Goal: Task Accomplishment & Management: Use online tool/utility

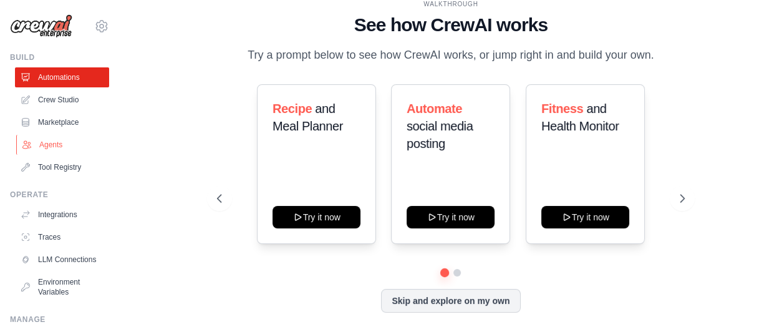
click at [69, 146] on link "Agents" at bounding box center [63, 145] width 94 height 20
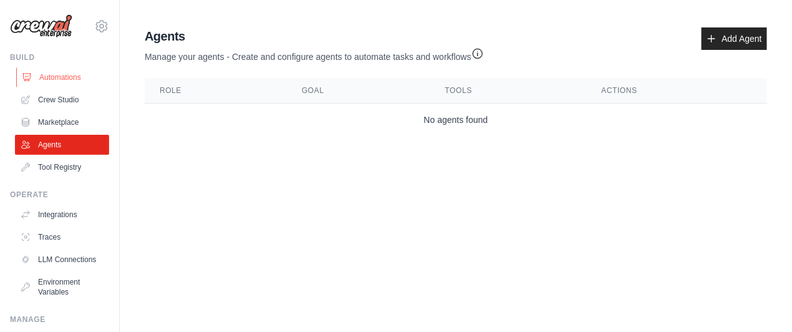
click at [86, 87] on link "Automations" at bounding box center [63, 77] width 94 height 20
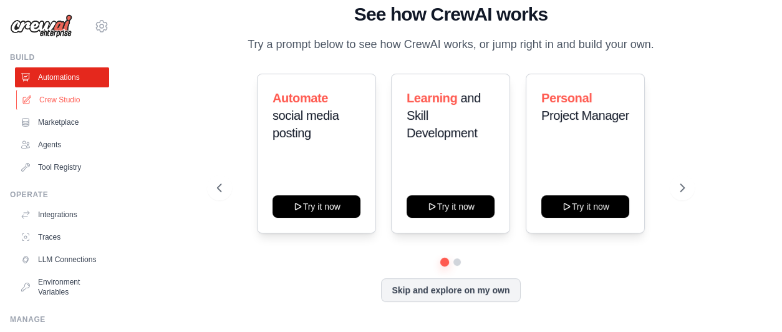
click at [72, 104] on link "Crew Studio" at bounding box center [63, 100] width 94 height 20
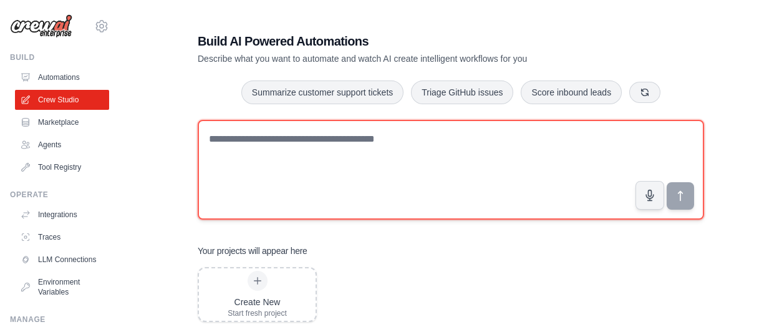
click at [266, 160] on textarea at bounding box center [451, 170] width 507 height 100
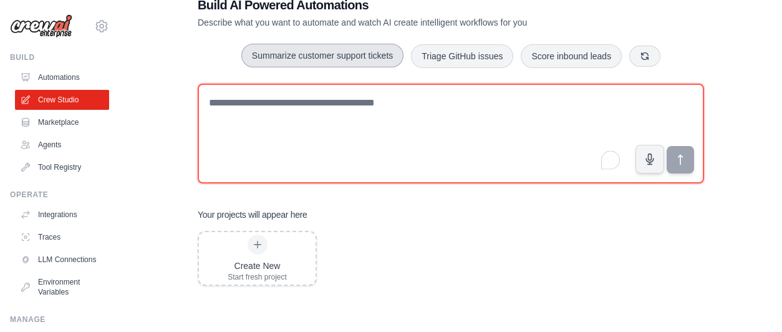
scroll to position [36, 0]
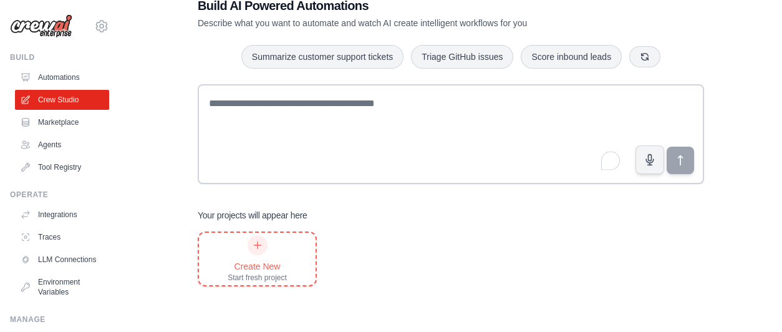
click at [231, 250] on div "Create New Start fresh project" at bounding box center [257, 258] width 59 height 47
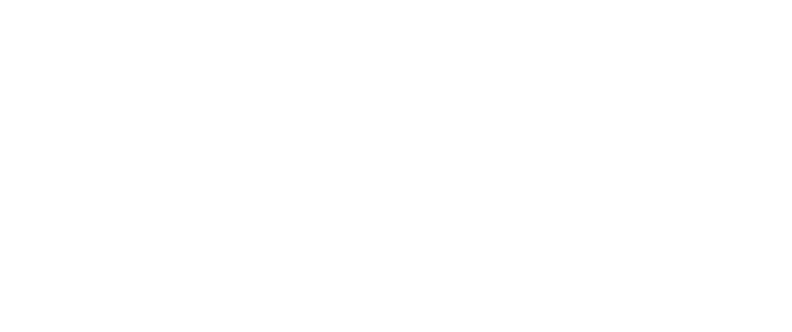
click at [264, 0] on html at bounding box center [396, 0] width 792 height 0
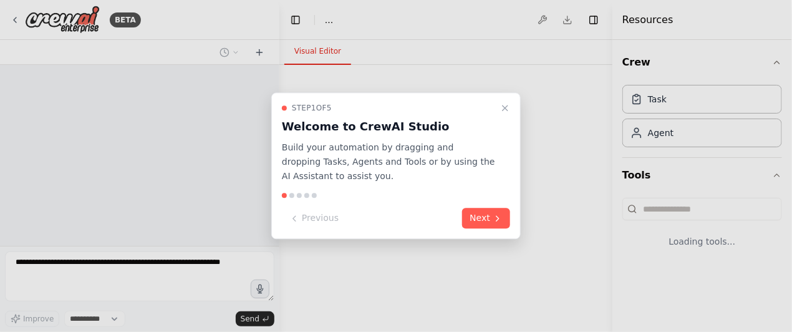
select select "****"
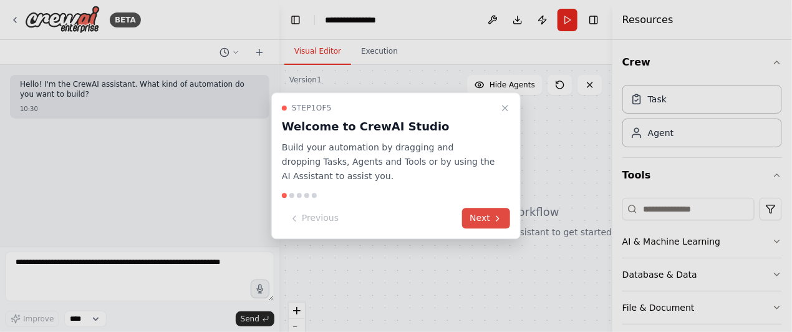
click at [486, 213] on button "Next" at bounding box center [486, 218] width 48 height 21
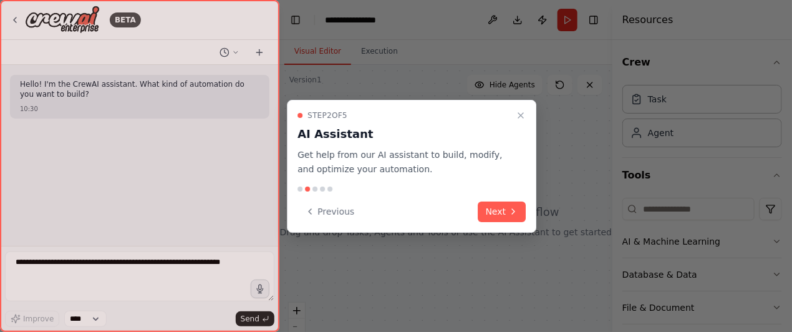
click at [486, 213] on button "Next" at bounding box center [502, 212] width 48 height 21
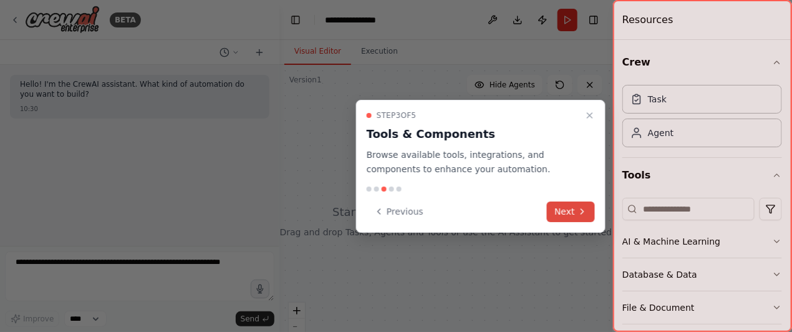
click at [559, 209] on button "Next" at bounding box center [571, 212] width 48 height 21
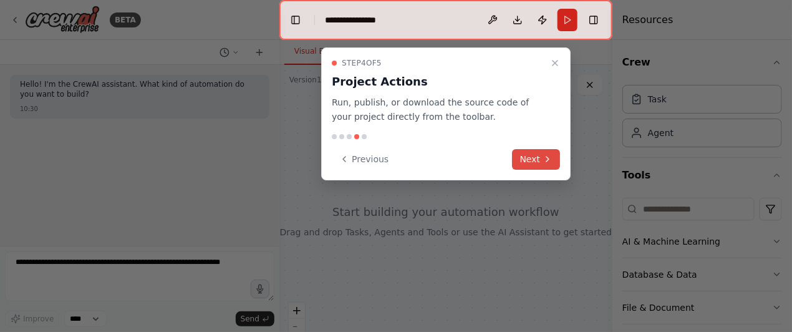
click at [551, 158] on icon at bounding box center [548, 159] width 10 height 10
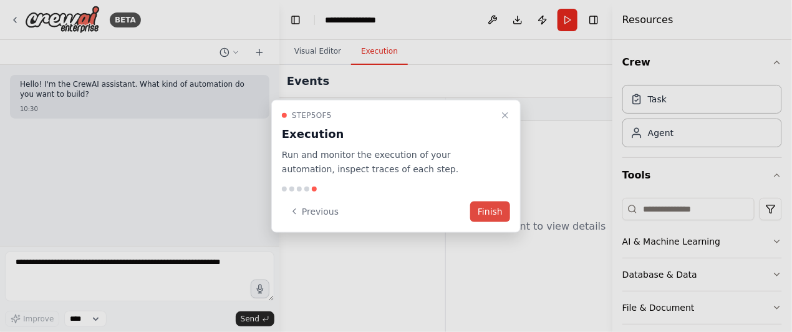
click at [504, 206] on button "Finish" at bounding box center [490, 211] width 40 height 21
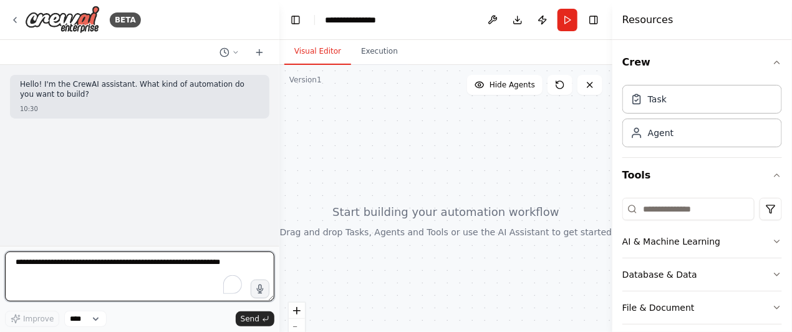
click at [216, 257] on textarea at bounding box center [140, 276] width 270 height 50
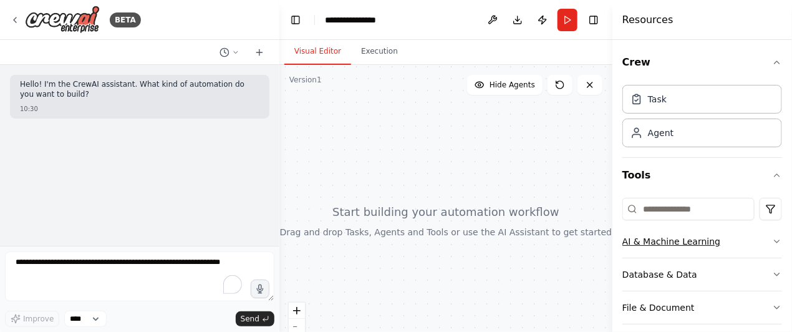
click at [697, 235] on div "AI & Machine Learning" at bounding box center [672, 241] width 98 height 12
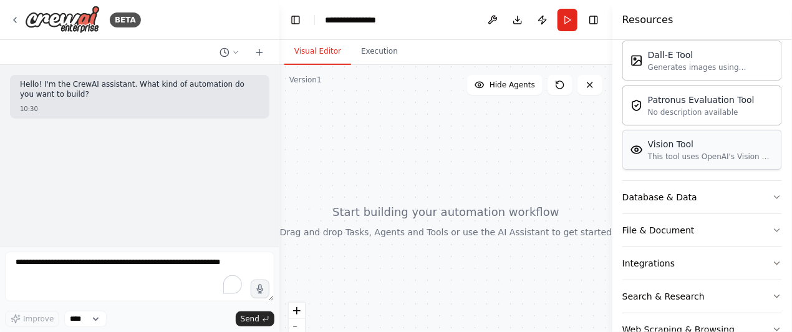
scroll to position [269, 0]
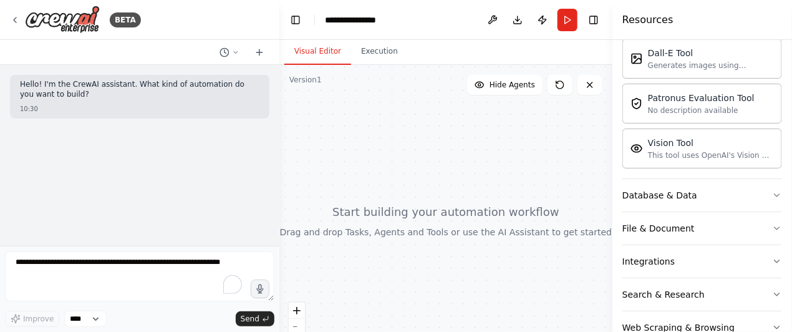
click at [517, 202] on div at bounding box center [445, 221] width 333 height 312
click at [772, 258] on icon "button" at bounding box center [777, 261] width 10 height 10
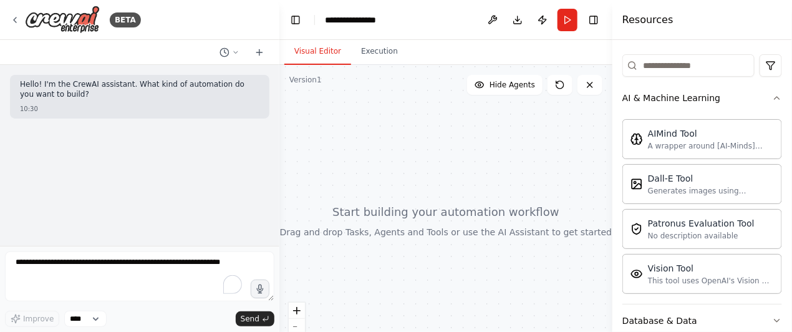
scroll to position [0, 0]
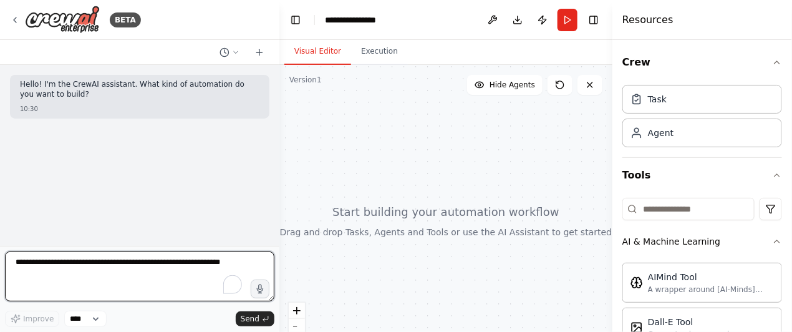
click at [54, 278] on textarea at bounding box center [140, 276] width 270 height 50
type textarea "**********"
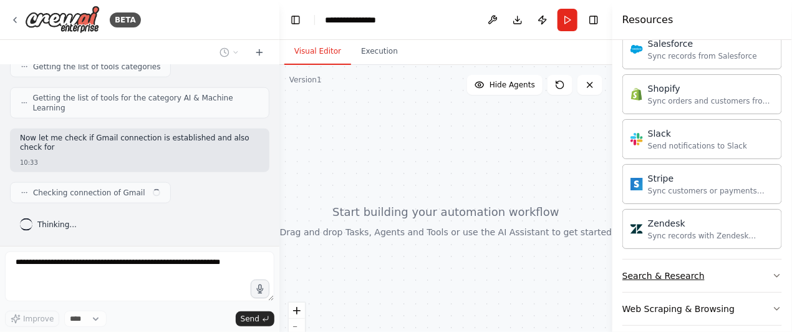
scroll to position [498, 0]
click at [763, 270] on button "Search & Research" at bounding box center [703, 276] width 160 height 32
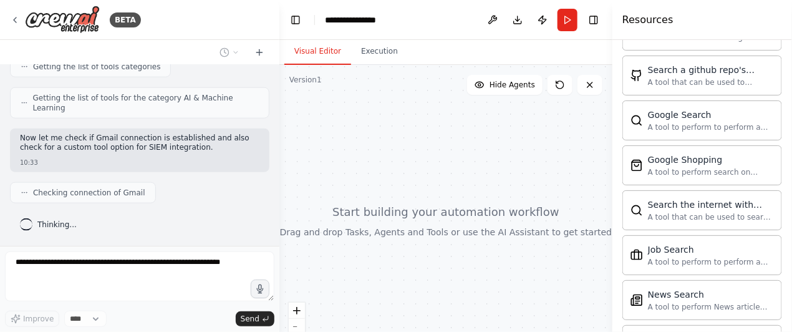
scroll to position [1873, 0]
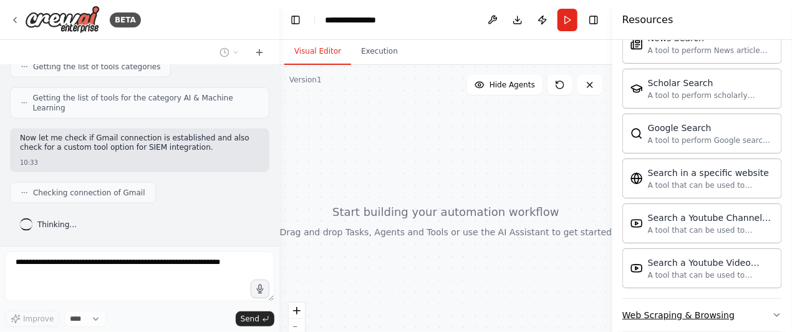
click at [759, 304] on button "Web Scraping & Browsing" at bounding box center [703, 315] width 160 height 32
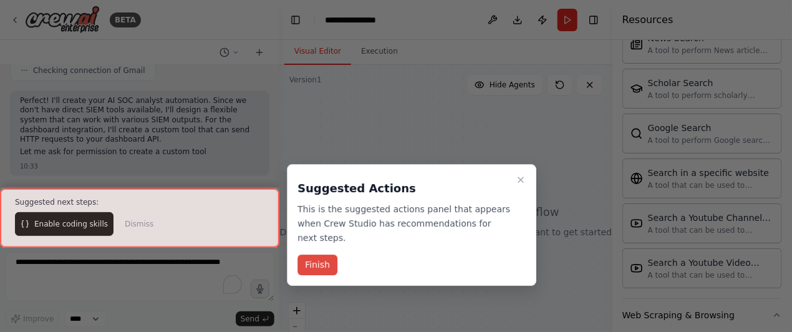
scroll to position [638, 0]
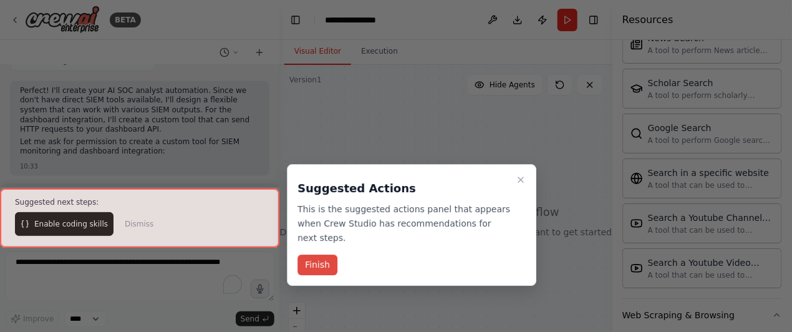
click at [329, 256] on button "Finish" at bounding box center [318, 265] width 40 height 21
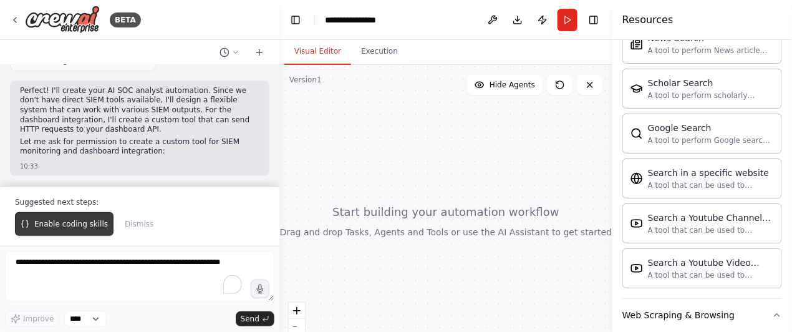
click at [52, 225] on span "Enable coding skills" at bounding box center [71, 224] width 74 height 10
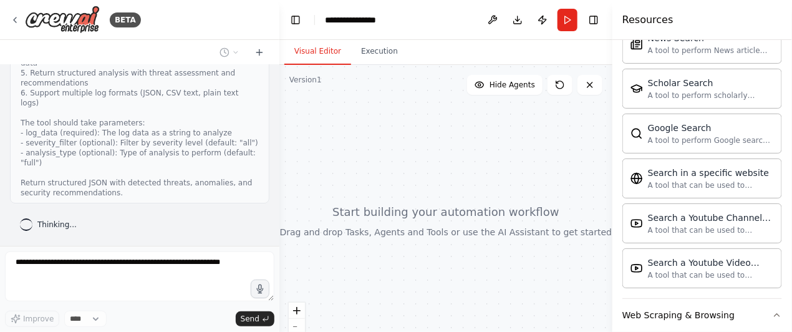
scroll to position [1501, 0]
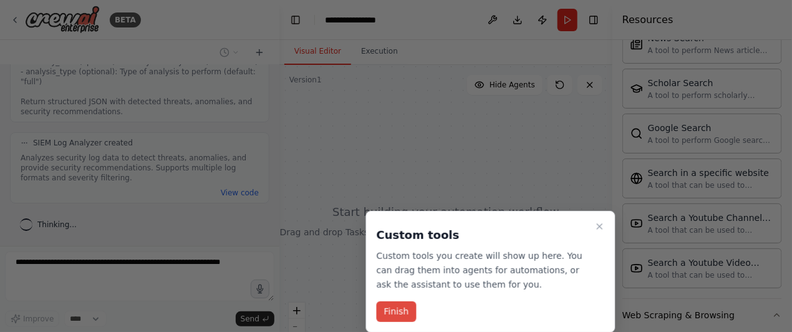
click at [381, 313] on button "Finish" at bounding box center [397, 311] width 40 height 21
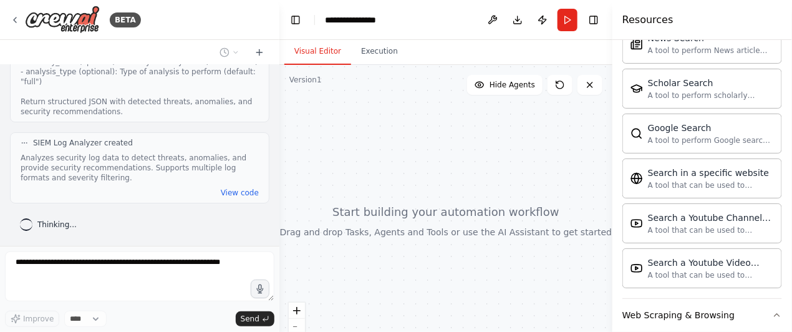
click at [442, 188] on div at bounding box center [445, 221] width 333 height 312
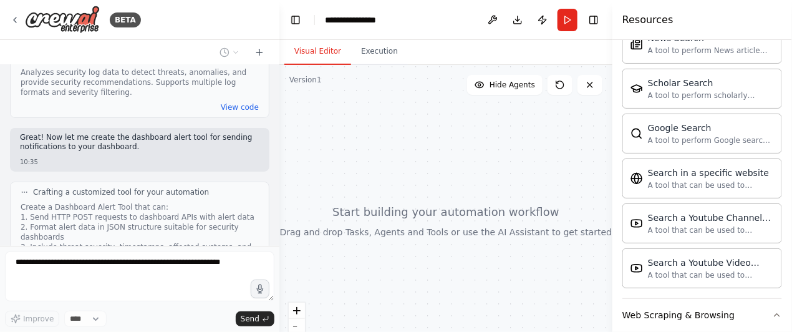
scroll to position [1541, 0]
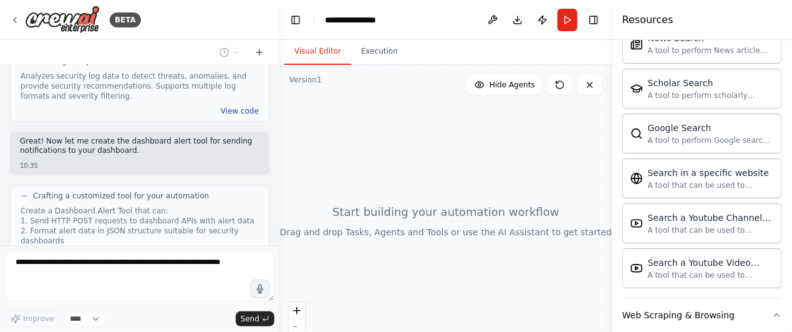
click at [221, 116] on button "View code" at bounding box center [240, 111] width 38 height 10
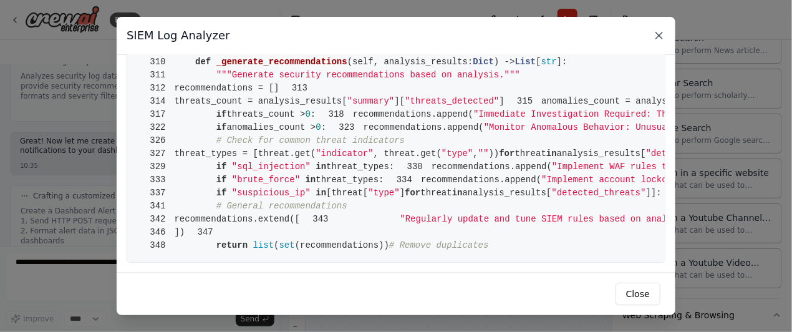
scroll to position [4142, 0]
click at [663, 31] on icon at bounding box center [659, 35] width 12 height 12
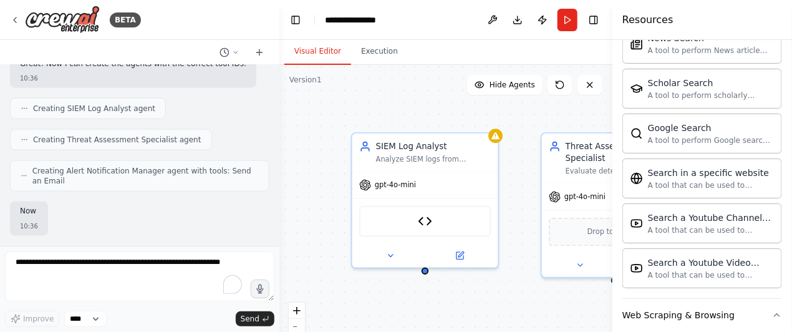
scroll to position [2230, 0]
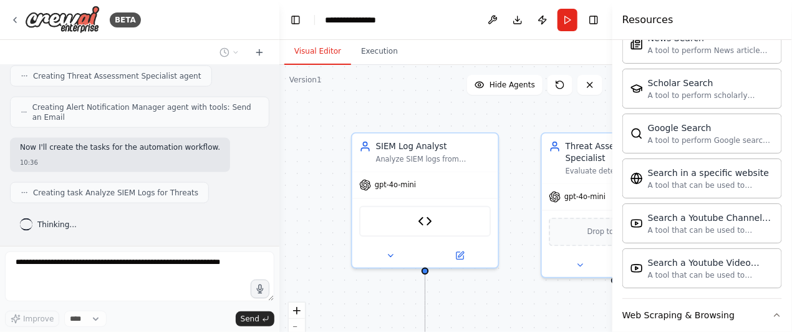
click at [553, 127] on div ".deletable-edge-delete-btn { width: 20px; height: 20px; border: 0px solid #ffff…" at bounding box center [445, 221] width 333 height 312
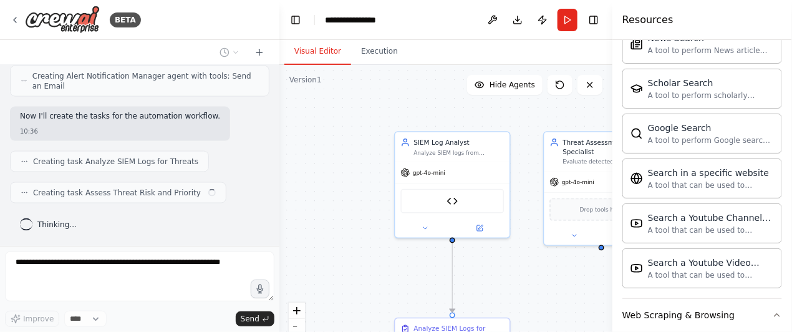
scroll to position [2261, 0]
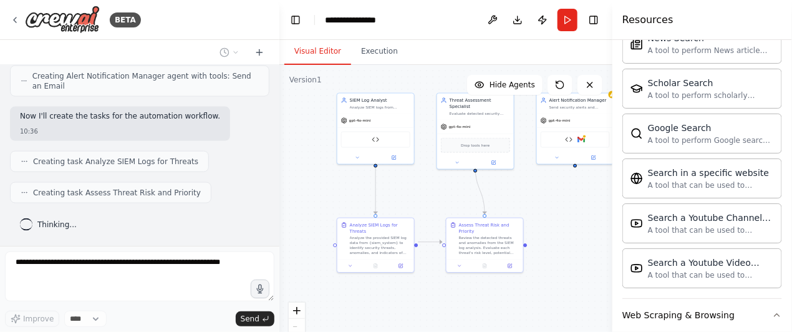
drag, startPoint x: 522, startPoint y: 255, endPoint x: 422, endPoint y: 175, distance: 127.4
click at [422, 175] on div ".deletable-edge-delete-btn { width: 20px; height: 20px; border: 0px solid #ffff…" at bounding box center [445, 221] width 333 height 312
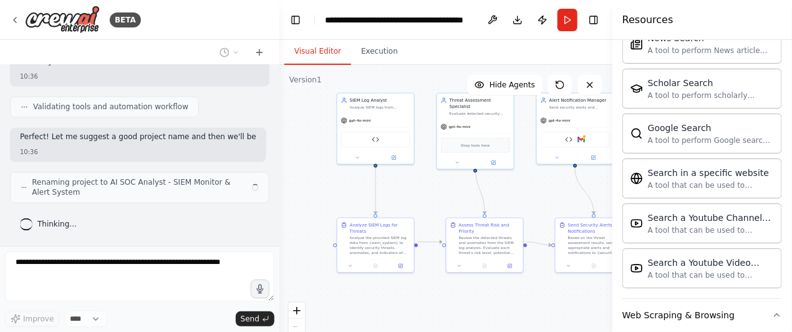
scroll to position [2479, 0]
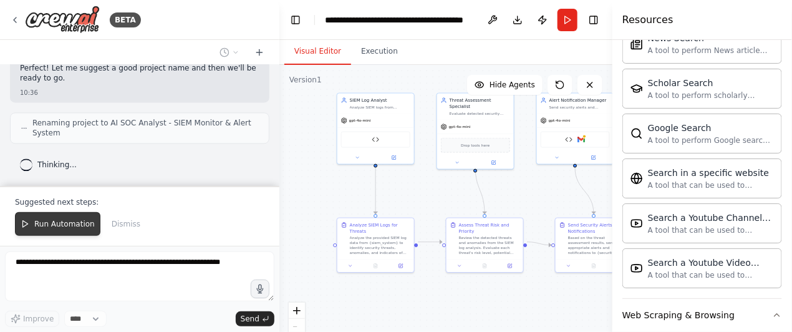
click at [80, 225] on span "Run Automation" at bounding box center [64, 224] width 61 height 10
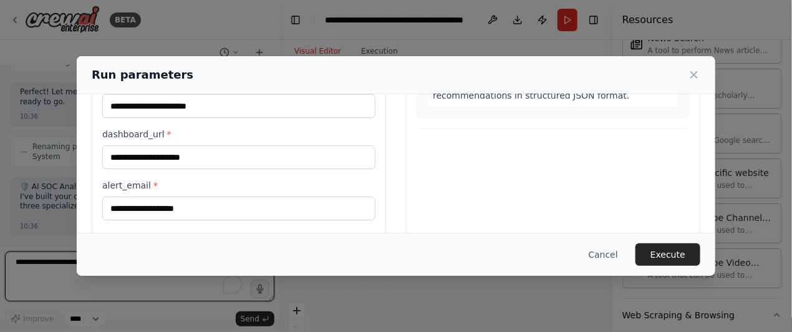
scroll to position [258, 0]
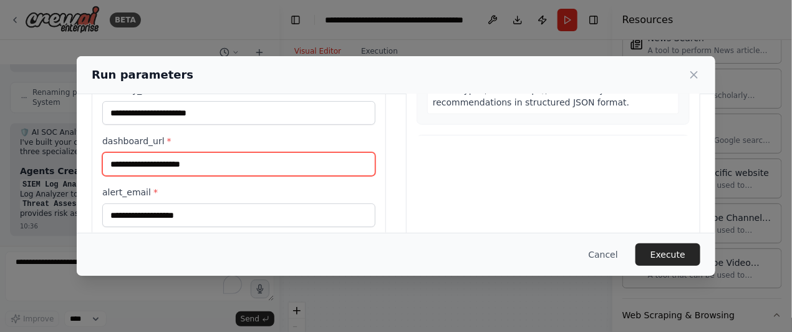
click at [180, 162] on input "dashboard_url *" at bounding box center [238, 164] width 273 height 24
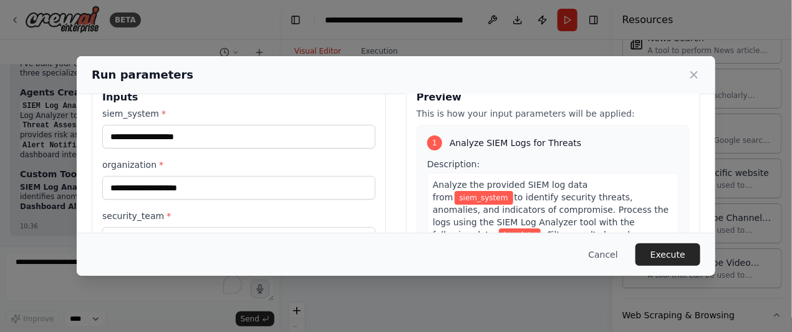
scroll to position [24, 0]
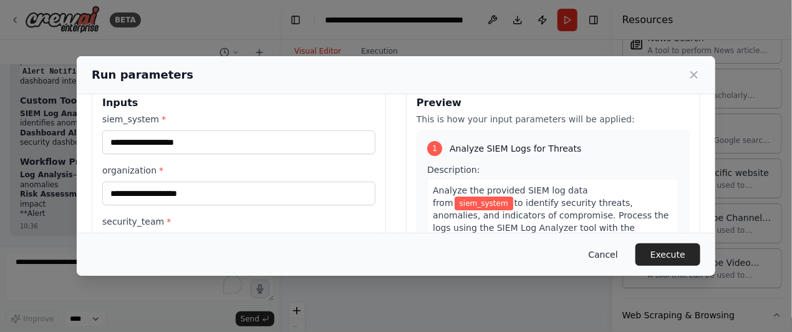
click at [609, 246] on button "Cancel" at bounding box center [603, 254] width 49 height 22
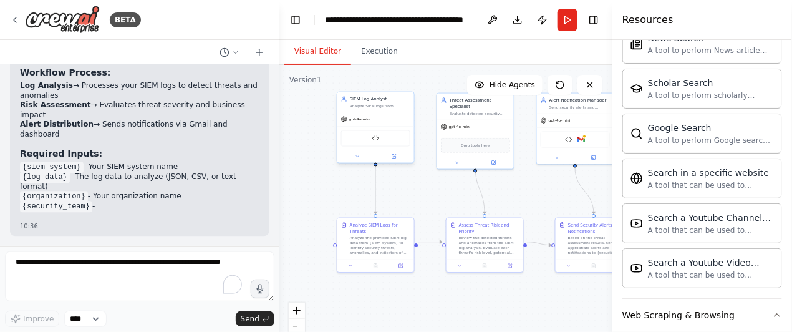
click at [379, 130] on div "SIEM Log Analyzer" at bounding box center [375, 138] width 69 height 16
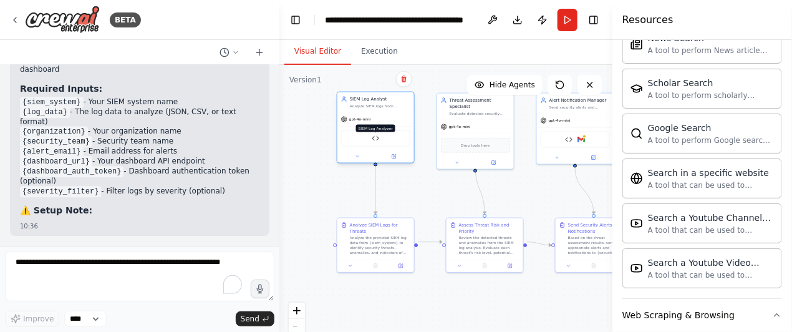
click at [377, 135] on img at bounding box center [375, 138] width 7 height 7
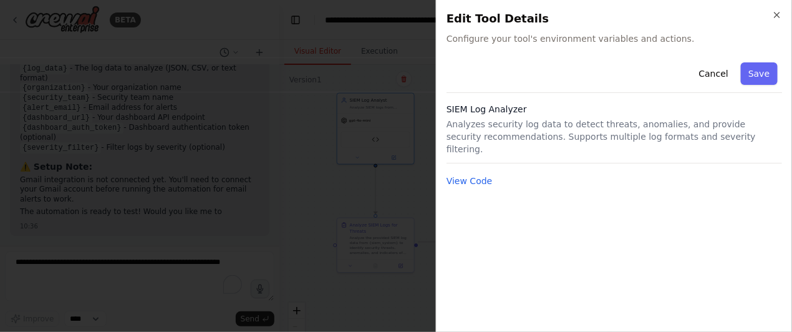
scroll to position [2960, 0]
click at [718, 72] on button "Cancel" at bounding box center [713, 73] width 44 height 22
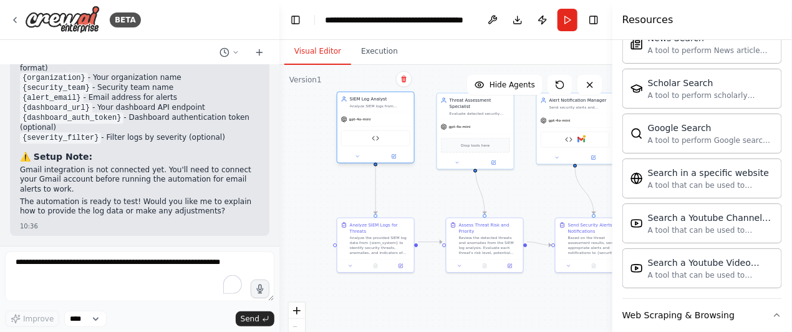
click at [392, 112] on div "gpt-4o-mini" at bounding box center [376, 119] width 77 height 14
click at [403, 150] on div at bounding box center [376, 156] width 77 height 12
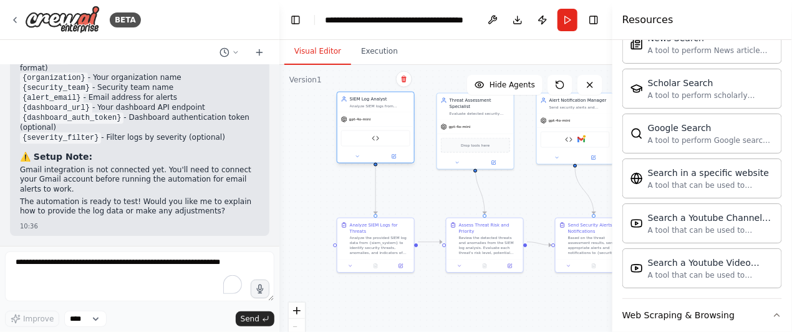
click at [403, 150] on div at bounding box center [376, 156] width 77 height 12
click at [392, 144] on div "SIEM Log Analyzer" at bounding box center [375, 138] width 69 height 16
click at [356, 158] on icon at bounding box center [357, 156] width 5 height 5
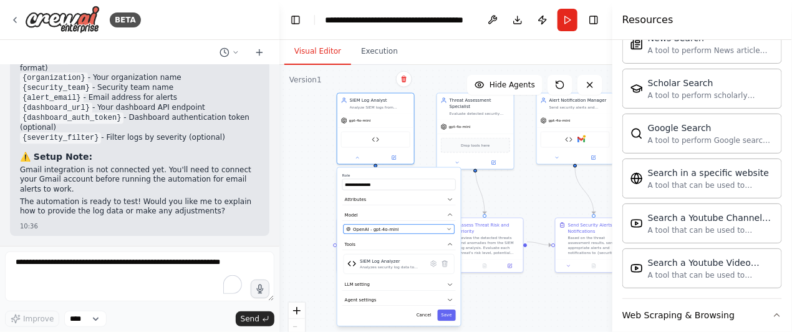
click at [402, 230] on div "OpenAI - gpt-4o-mini" at bounding box center [395, 229] width 98 height 6
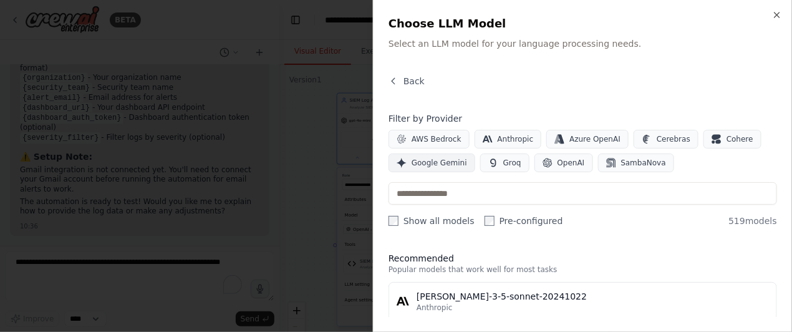
click at [458, 163] on span "Google Gemini" at bounding box center [440, 163] width 56 height 10
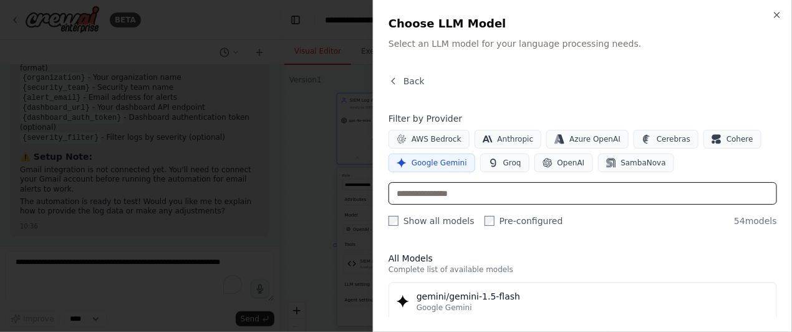
click at [470, 189] on input "text" at bounding box center [583, 193] width 389 height 22
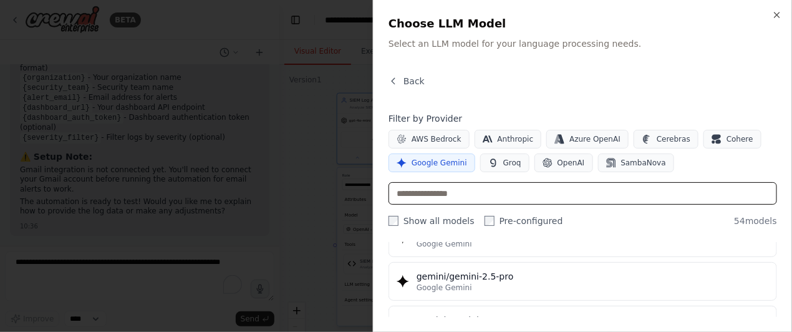
scroll to position [1376, 0]
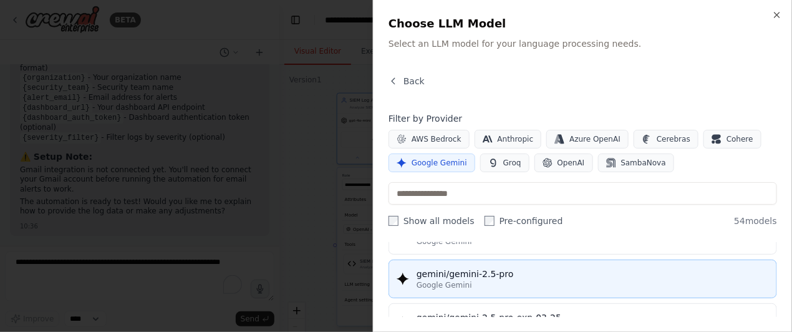
click at [543, 260] on button "gemini/gemini-2.5-pro Google Gemini" at bounding box center [583, 279] width 389 height 39
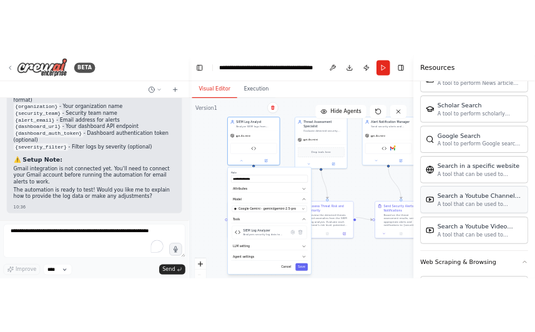
scroll to position [1882, 0]
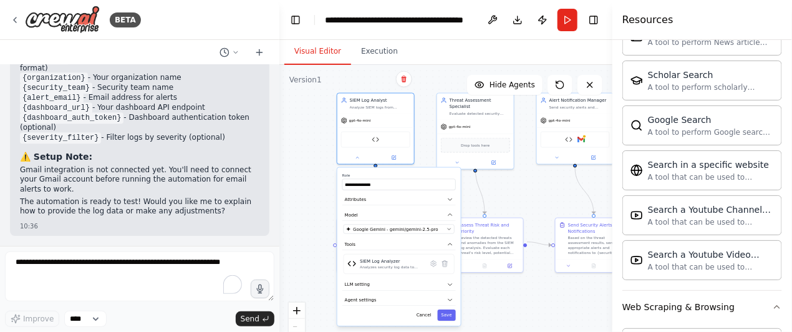
click at [410, 233] on div "**********" at bounding box center [400, 247] width 124 height 158
click at [419, 230] on span "Google Gemini - gemini/gemini-2.5-pro" at bounding box center [395, 229] width 85 height 6
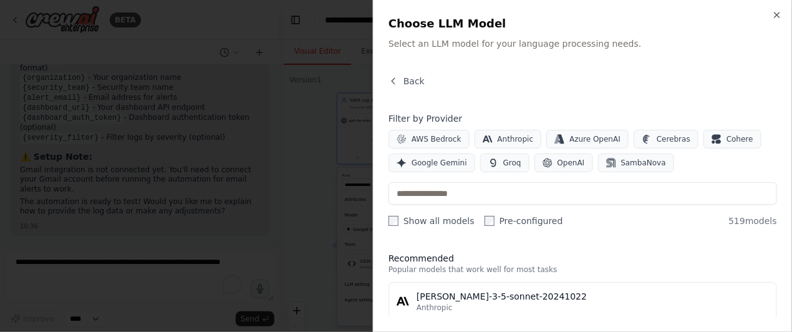
click at [788, 130] on div "Close Choose LLM Model Select an LLM model for your language processing needs. …" at bounding box center [582, 166] width 419 height 332
click at [792, 154] on input "Start a chat with Grammarly AI" at bounding box center [396, 166] width 792 height 332
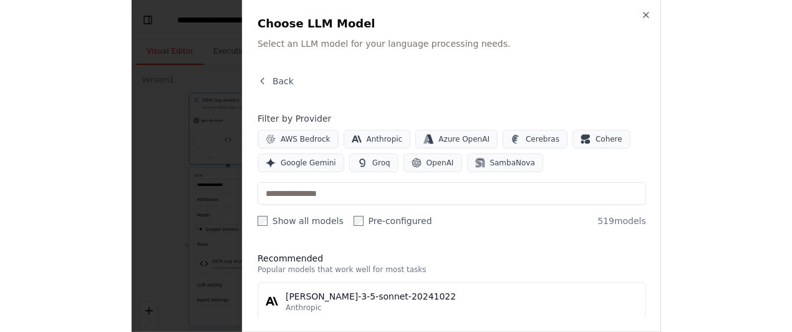
scroll to position [2960, 0]
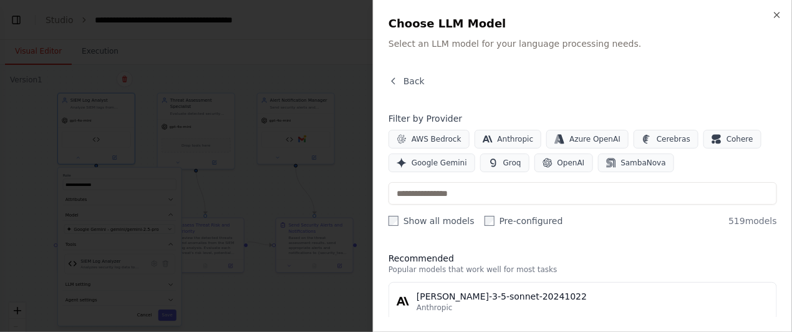
click at [508, 223] on label "Pre-configured" at bounding box center [524, 221] width 79 height 12
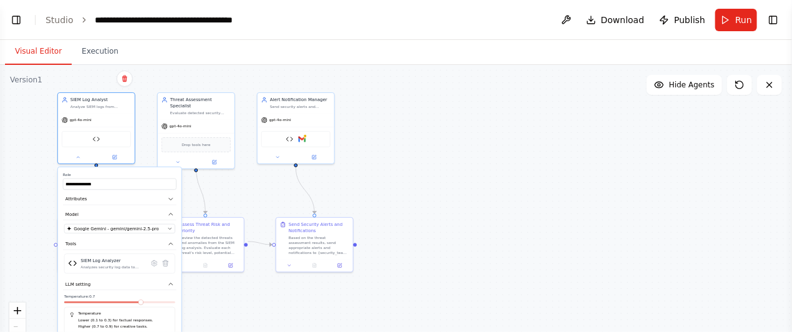
click at [405, 222] on div "**********" at bounding box center [396, 221] width 792 height 312
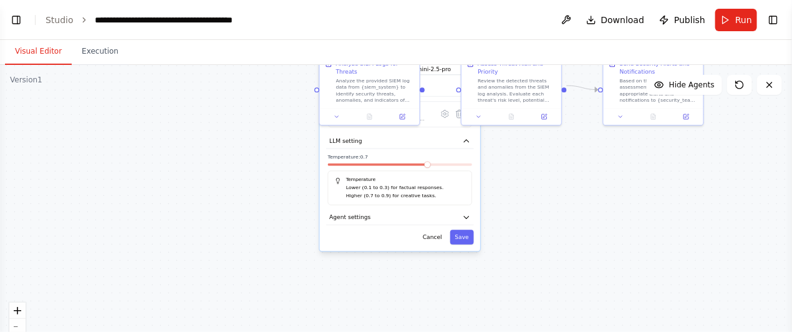
drag, startPoint x: 163, startPoint y: 216, endPoint x: 482, endPoint y: 26, distance: 371.8
click at [482, 26] on main "**********" at bounding box center [396, 166] width 792 height 332
click at [373, 223] on div "**********" at bounding box center [400, 119] width 160 height 262
click at [454, 218] on button "Agent settings" at bounding box center [400, 216] width 148 height 15
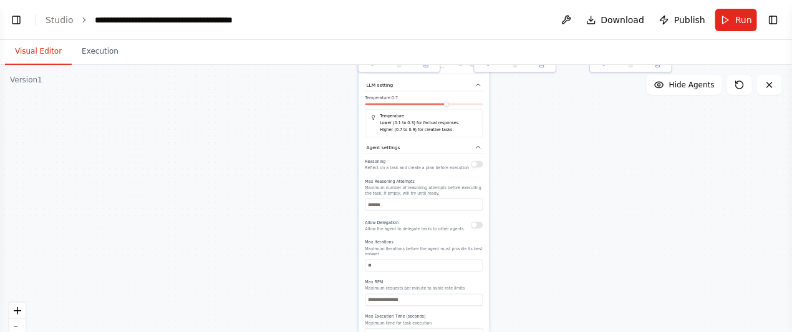
drag, startPoint x: 522, startPoint y: 261, endPoint x: 535, endPoint y: 281, distance: 23.9
click at [535, 281] on div "**********" at bounding box center [396, 221] width 792 height 312
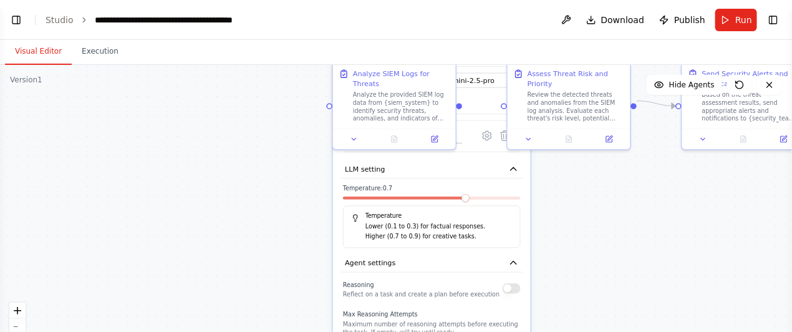
click at [588, 213] on div "**********" at bounding box center [396, 221] width 792 height 312
click at [489, 136] on icon at bounding box center [487, 135] width 9 height 9
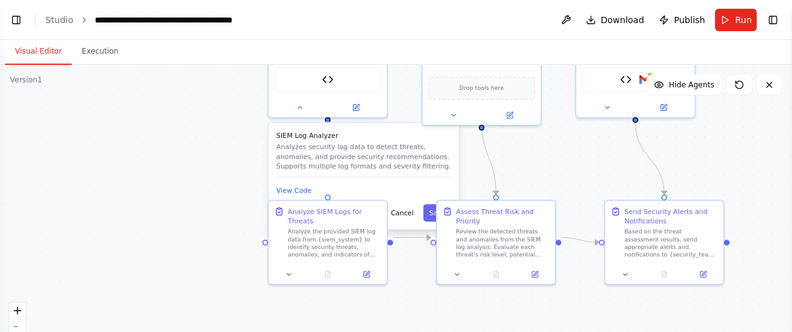
drag, startPoint x: 489, startPoint y: 136, endPoint x: 419, endPoint y: 271, distance: 152.3
click at [419, 271] on div ".deletable-edge-delete-btn { width: 20px; height: 20px; border: 0px solid #ffff…" at bounding box center [396, 221] width 792 height 312
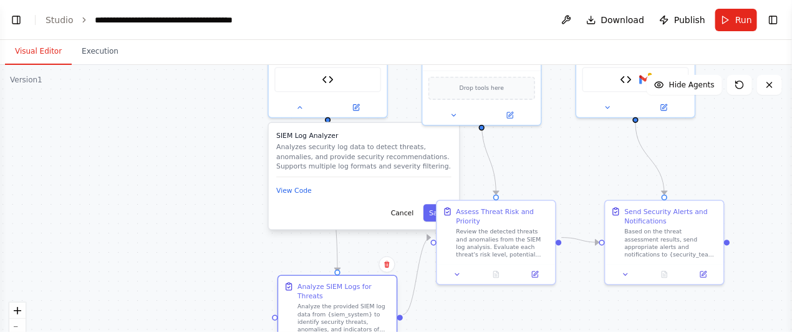
drag, startPoint x: 349, startPoint y: 232, endPoint x: 362, endPoint y: 312, distance: 80.9
click at [362, 312] on div "Analyze the provided SIEM log data from {siem_system} to identify security thre…" at bounding box center [345, 318] width 94 height 31
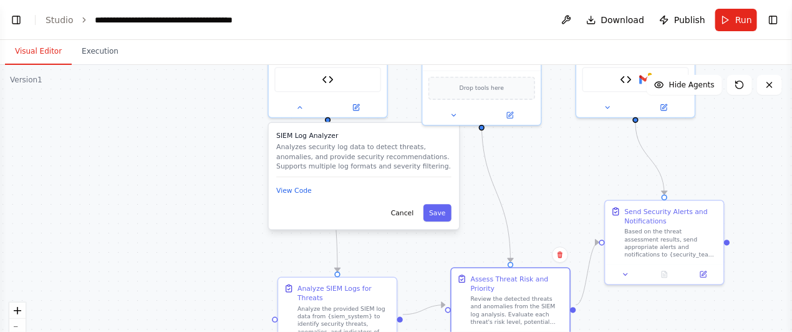
drag, startPoint x: 459, startPoint y: 259, endPoint x: 475, endPoint y: 339, distance: 81.4
click at [475, 331] on html "BETA Hello! I'm the CrewAI assistant. What kind of automation do you want to bu…" at bounding box center [396, 174] width 792 height 348
click at [435, 215] on button "Save" at bounding box center [438, 212] width 28 height 17
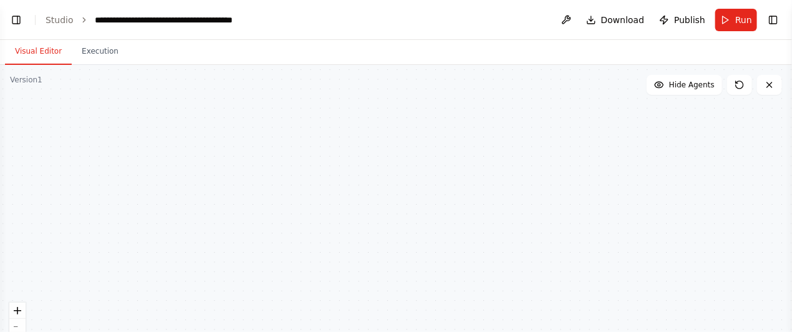
click at [361, 107] on button at bounding box center [356, 106] width 54 height 12
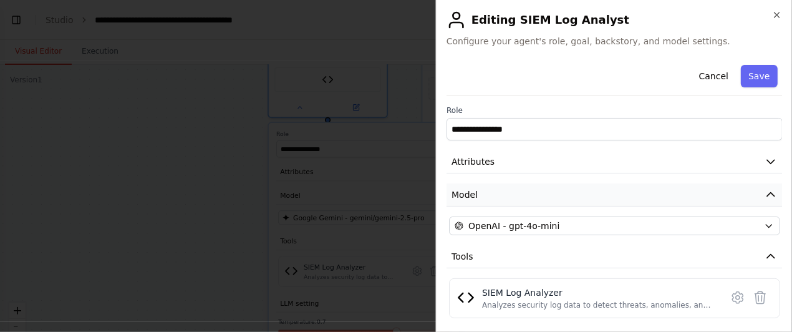
scroll to position [69, 0]
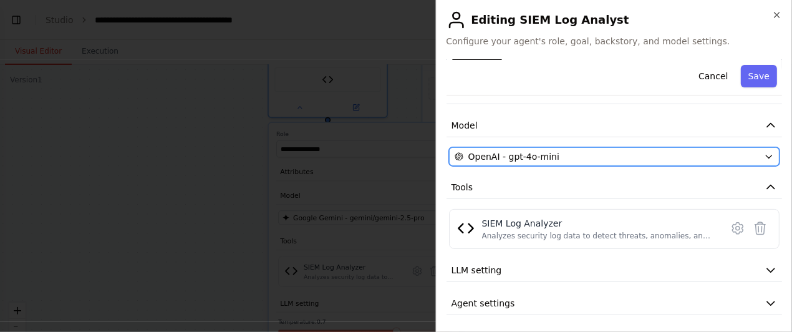
click at [577, 155] on div "OpenAI - gpt-4o-mini" at bounding box center [607, 156] width 305 height 12
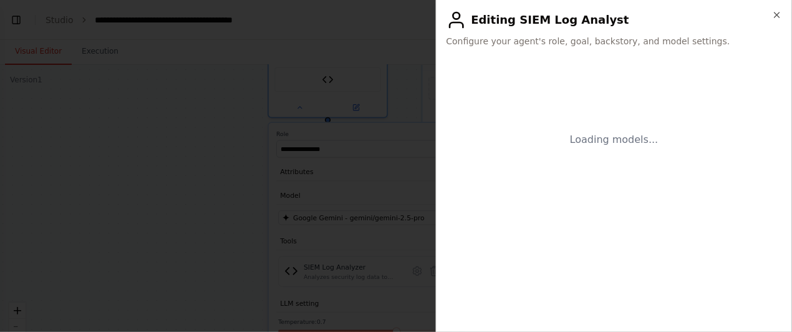
scroll to position [0, 0]
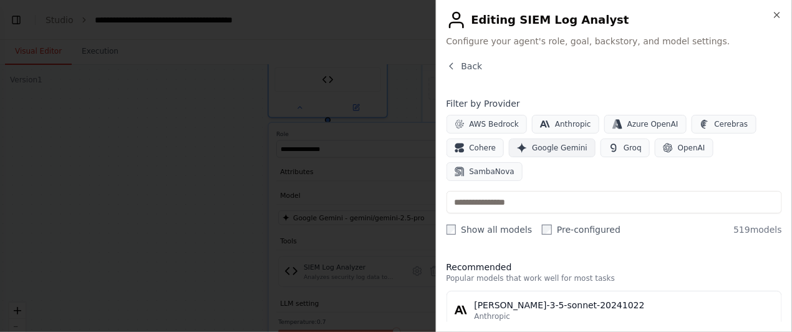
click at [577, 155] on button "Google Gemini" at bounding box center [552, 147] width 87 height 19
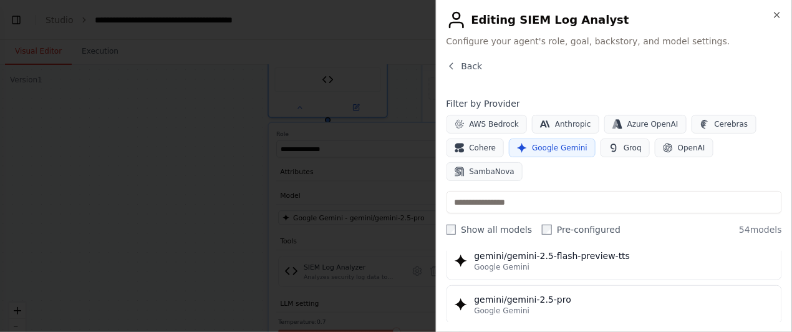
scroll to position [1361, 0]
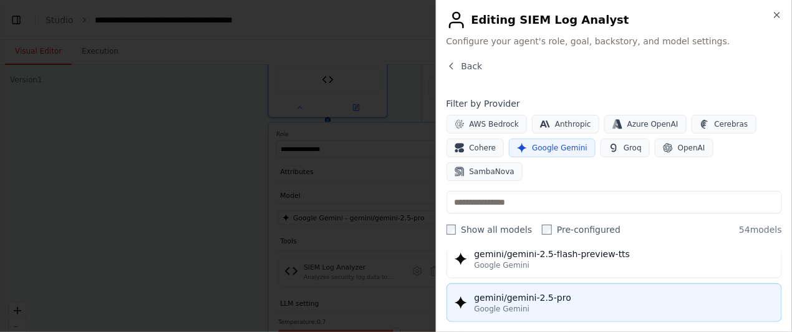
click at [550, 291] on div "gemini/gemini-2.5-pro" at bounding box center [625, 297] width 300 height 12
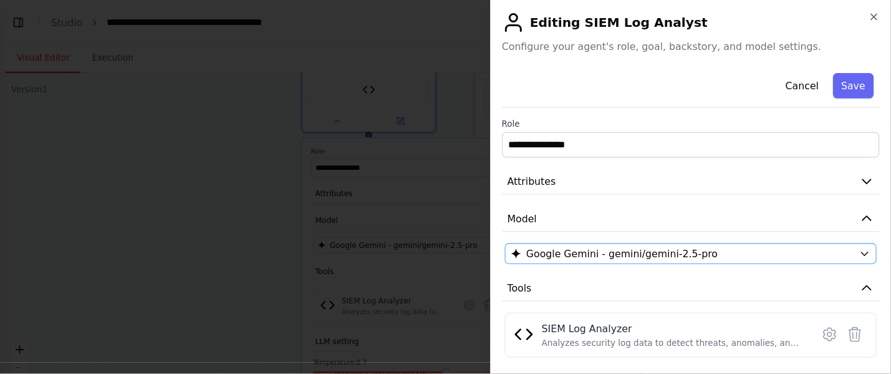
scroll to position [0, 0]
click at [765, 77] on button "Save" at bounding box center [759, 76] width 36 height 22
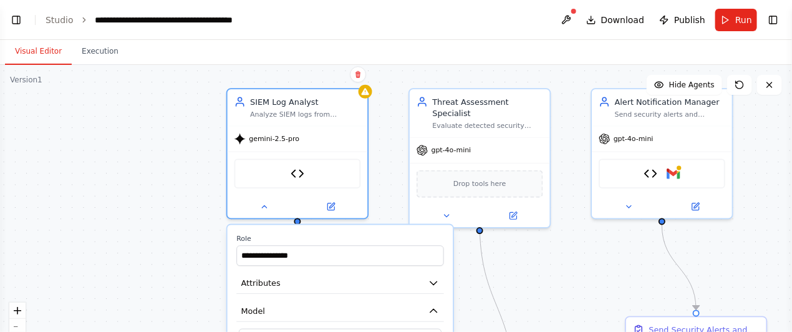
drag, startPoint x: 535, startPoint y: 242, endPoint x: 528, endPoint y: 351, distance: 109.4
click at [528, 331] on html "BETA Hello! I'm the CrewAI assistant. What kind of automation do you want to bu…" at bounding box center [396, 174] width 792 height 348
click at [319, 157] on div "SIEM Log Analyzer" at bounding box center [298, 172] width 127 height 30
drag, startPoint x: 342, startPoint y: 198, endPoint x: 325, endPoint y: 171, distance: 31.7
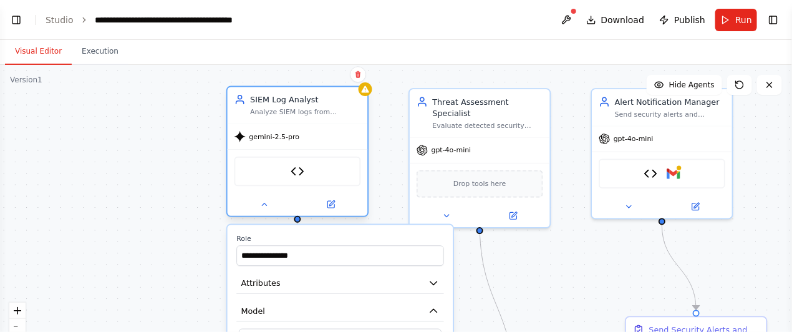
click at [325, 171] on div "SIEM Log Analyzer" at bounding box center [298, 172] width 127 height 30
click at [289, 172] on div "SIEM Log Analyzer" at bounding box center [298, 172] width 127 height 30
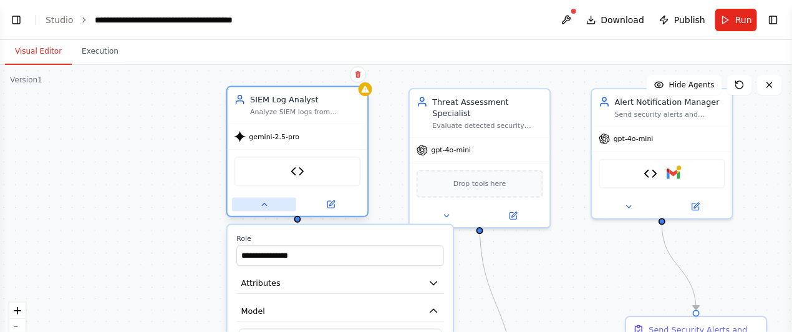
click at [273, 204] on button at bounding box center [264, 205] width 64 height 14
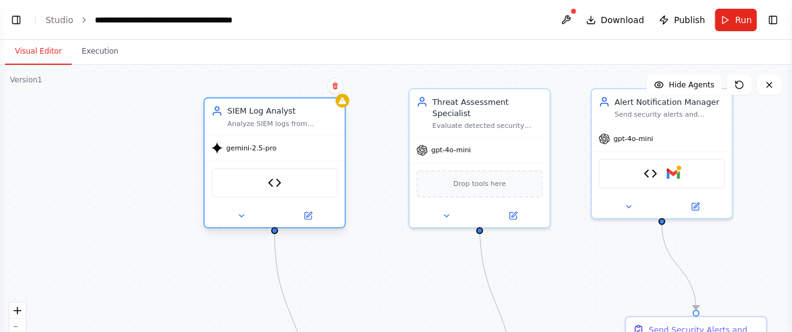
drag, startPoint x: 316, startPoint y: 167, endPoint x: 293, endPoint y: 181, distance: 27.2
click at [293, 181] on div "SIEM Log Analyzer" at bounding box center [274, 183] width 127 height 30
click at [283, 183] on div "SIEM Log Analyzer" at bounding box center [274, 183] width 127 height 30
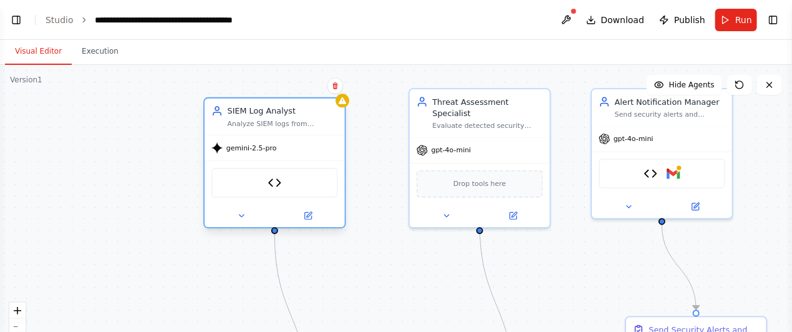
click at [283, 183] on div "SIEM Log Analyzer" at bounding box center [274, 183] width 127 height 30
click at [324, 141] on div "gemini-2.5-pro" at bounding box center [275, 147] width 140 height 25
click at [311, 135] on div "gemini-2.5-pro" at bounding box center [275, 147] width 140 height 25
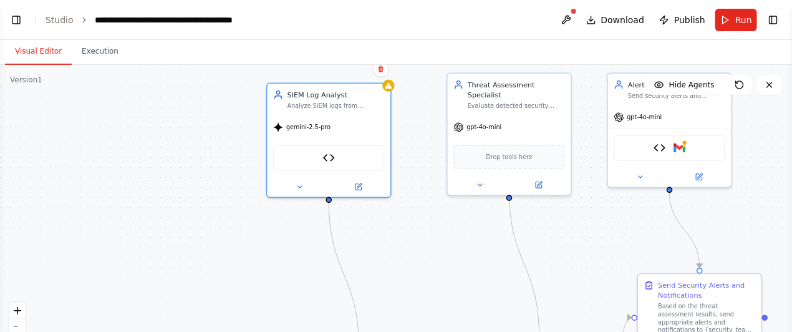
drag, startPoint x: 382, startPoint y: 201, endPoint x: 462, endPoint y: 304, distance: 129.9
click at [462, 304] on div ".deletable-edge-delete-btn { width: 20px; height: 20px; border: 0px solid #ffff…" at bounding box center [396, 221] width 792 height 312
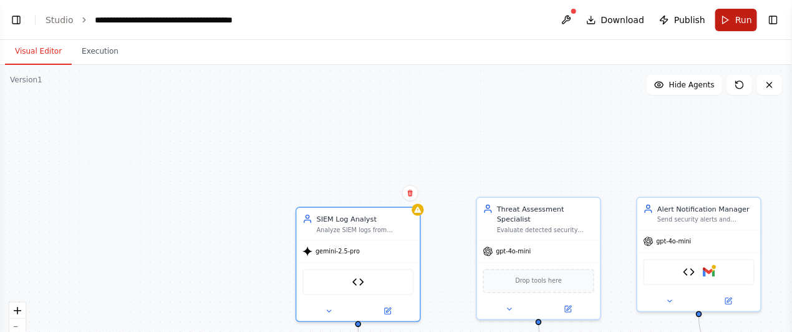
click at [741, 29] on button "Run" at bounding box center [737, 20] width 42 height 22
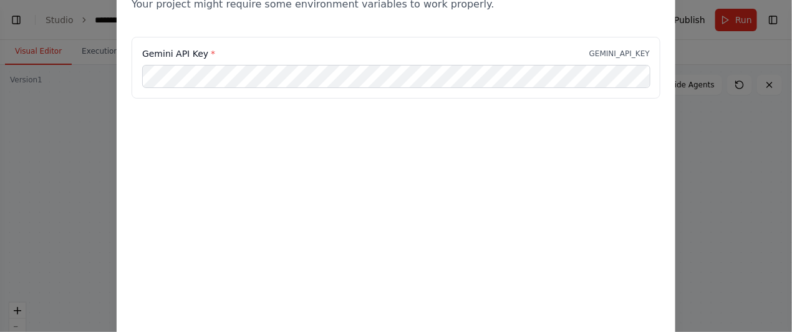
click at [513, 81] on main "**********" at bounding box center [396, 166] width 792 height 332
click at [431, 222] on div "Environment configuration Your project might require some environment variables…" at bounding box center [396, 144] width 559 height 375
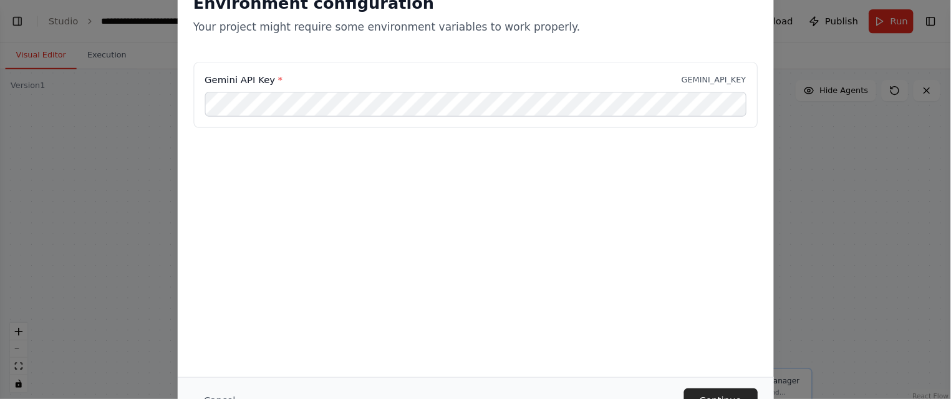
scroll to position [1882, 0]
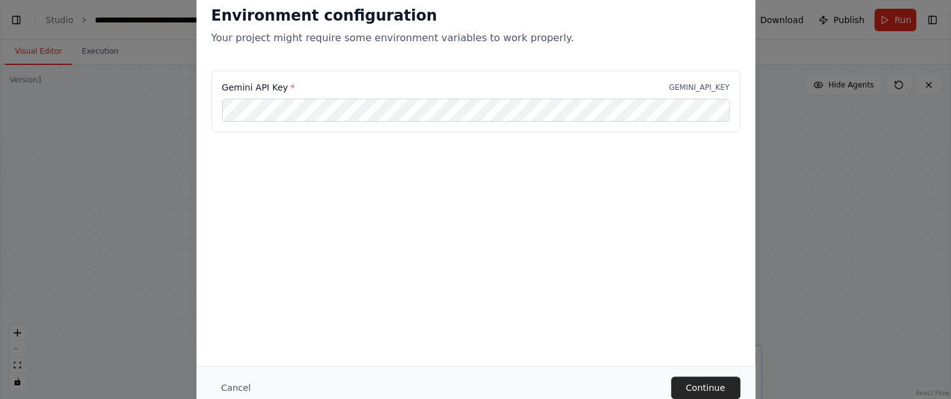
drag, startPoint x: 725, startPoint y: 20, endPoint x: 659, endPoint y: 383, distance: 369.1
click at [659, 331] on div "Cancel Continue" at bounding box center [475, 387] width 529 height 22
click at [685, 331] on button "Continue" at bounding box center [705, 387] width 69 height 22
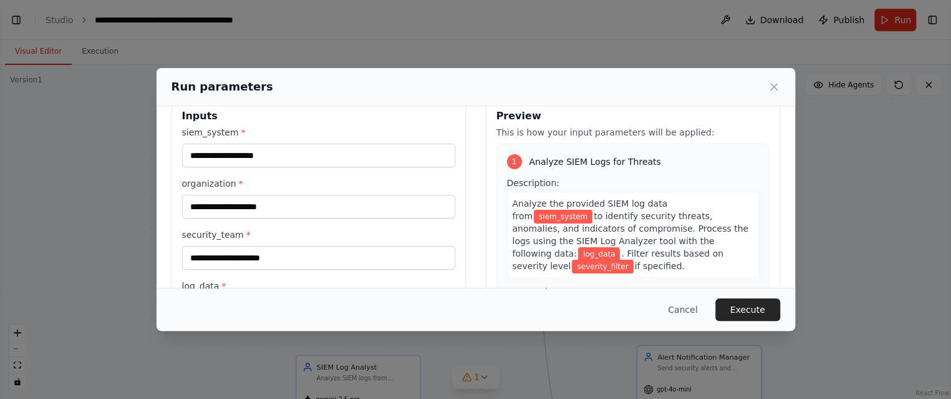
scroll to position [7, 0]
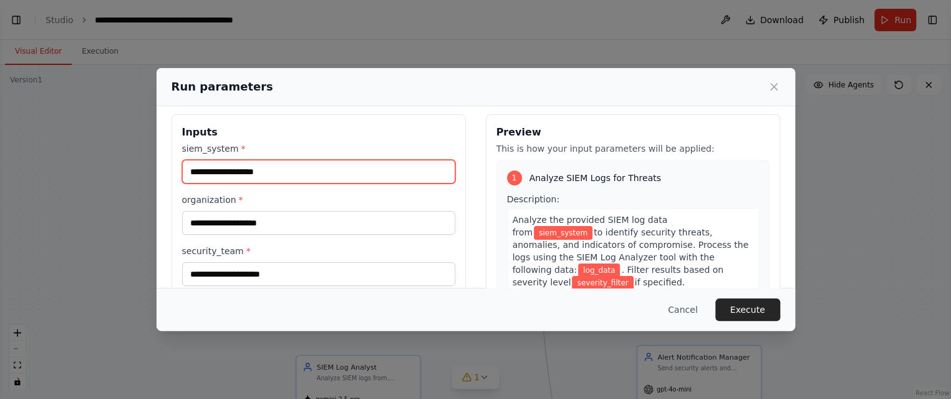
click at [295, 173] on input "siem_system *" at bounding box center [318, 172] width 273 height 24
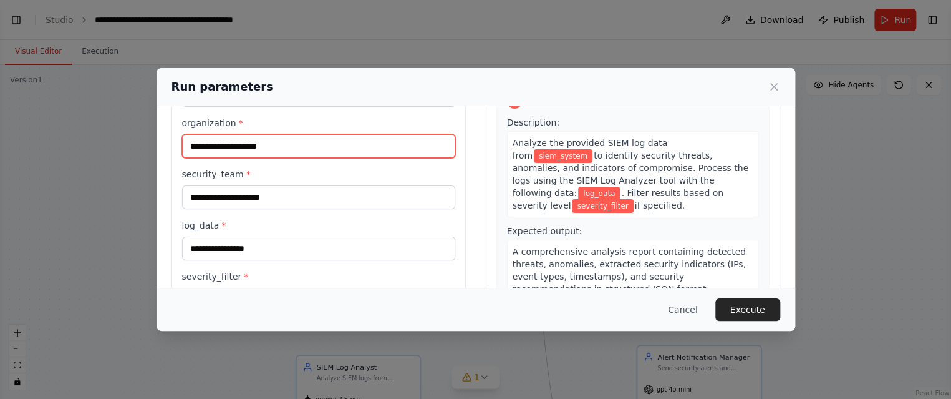
click at [301, 153] on input "organization *" at bounding box center [318, 146] width 273 height 24
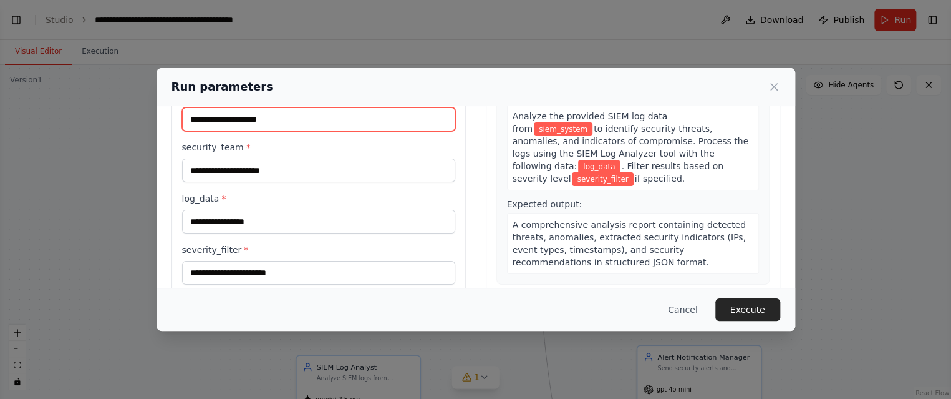
scroll to position [0, 0]
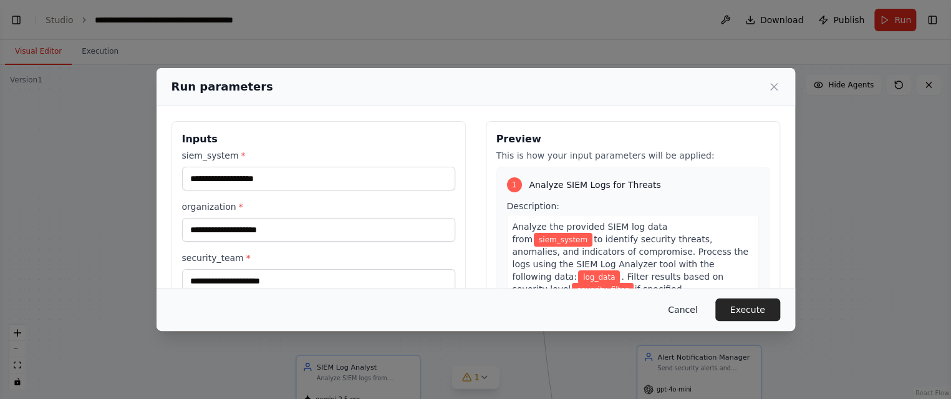
click at [684, 306] on button "Cancel" at bounding box center [682, 309] width 49 height 22
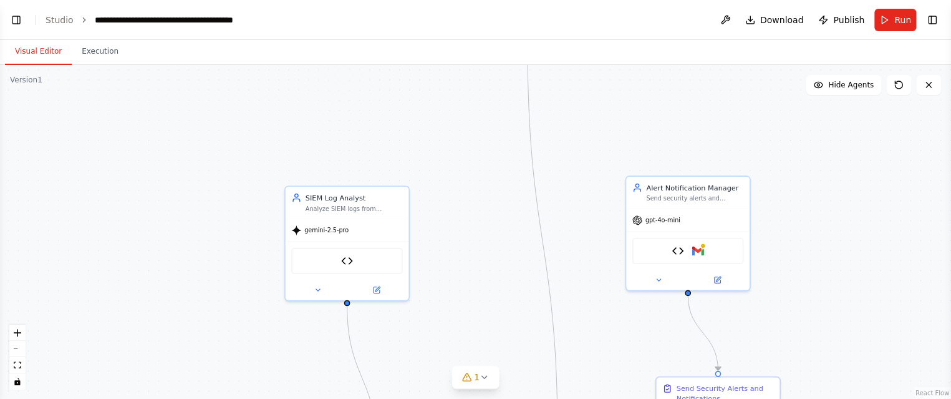
drag, startPoint x: 684, startPoint y: 306, endPoint x: 585, endPoint y: 4, distance: 318.2
click at [585, 4] on main "**********" at bounding box center [475, 199] width 951 height 399
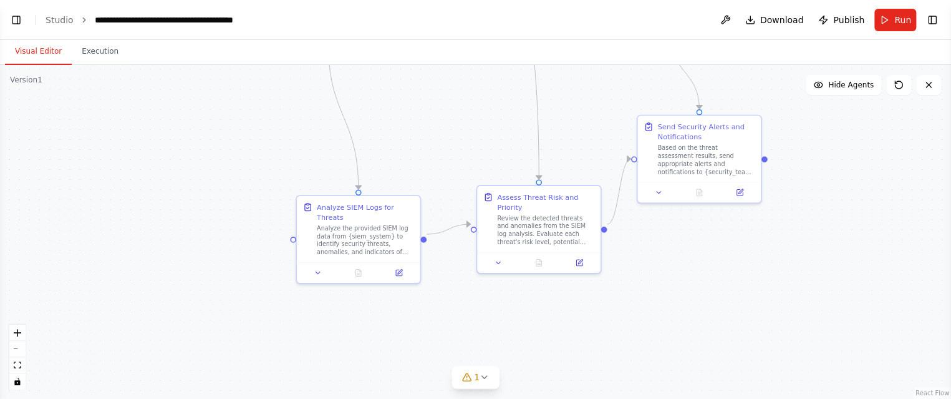
drag, startPoint x: 608, startPoint y: 202, endPoint x: 618, endPoint y: 54, distance: 148.2
click at [618, 54] on div "Visual Editor Execution Version 1 Show Tools Hide Agents .deletable-edge-delete…" at bounding box center [475, 219] width 951 height 359
click at [363, 229] on div "Analyze the provided SIEM log data from {siem_system} to identify security thre…" at bounding box center [365, 238] width 97 height 32
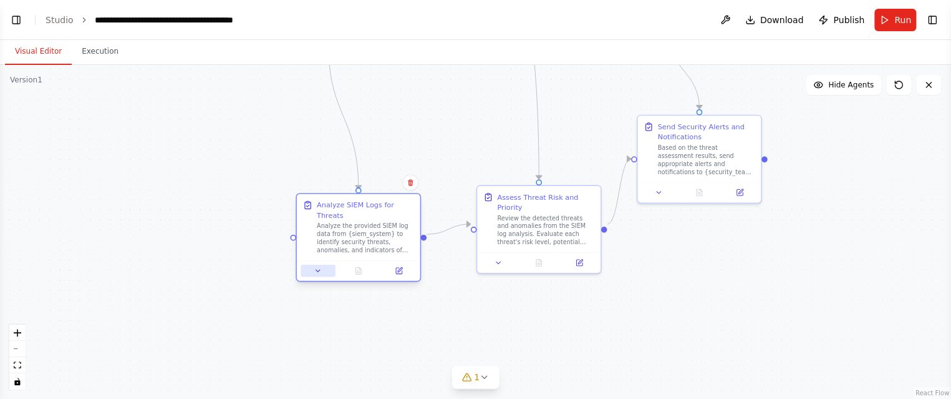
click at [324, 265] on button at bounding box center [318, 271] width 34 height 12
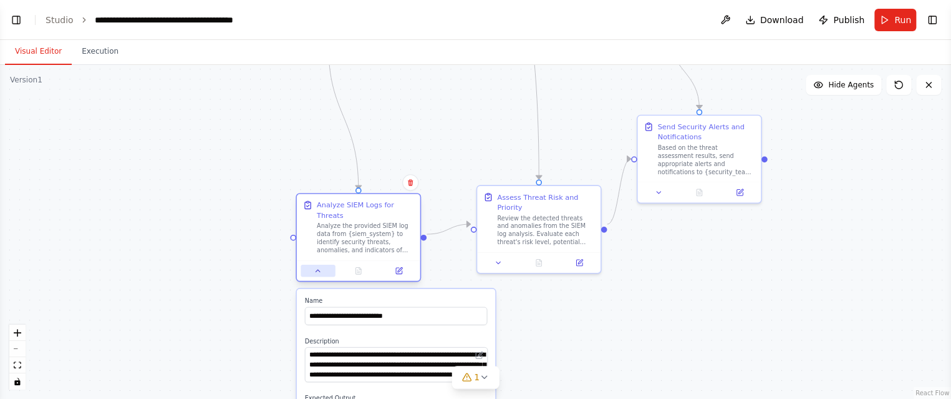
click at [324, 265] on button at bounding box center [318, 271] width 34 height 12
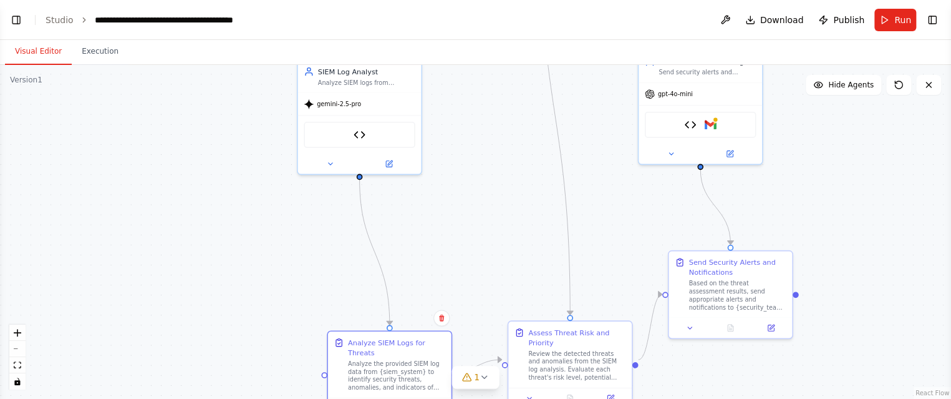
drag, startPoint x: 489, startPoint y: 298, endPoint x: 530, endPoint y: 434, distance: 141.3
click at [530, 331] on html "BETA Hello! I'm the CrewAI assistant. What kind of automation do you want to bu…" at bounding box center [475, 207] width 951 height 415
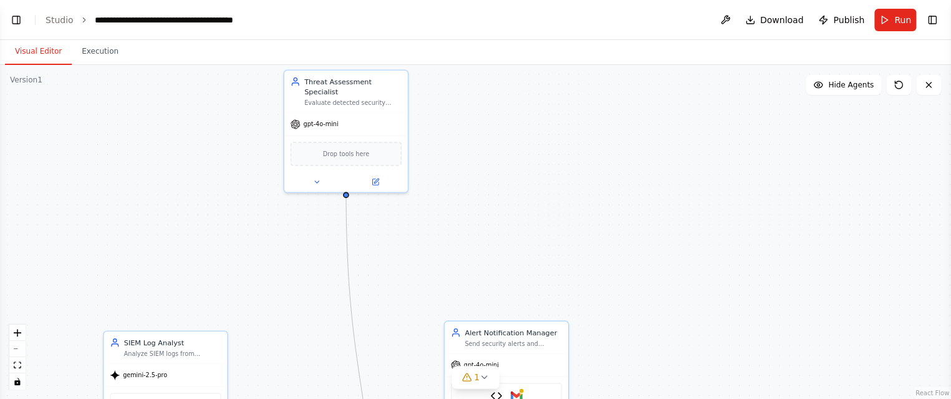
drag, startPoint x: 805, startPoint y: 163, endPoint x: 601, endPoint y: 433, distance: 338.5
click at [601, 331] on html "BETA Hello! I'm the CrewAI assistant. What kind of automation do you want to bu…" at bounding box center [475, 207] width 951 height 415
click at [792, 86] on icon at bounding box center [929, 85] width 10 height 10
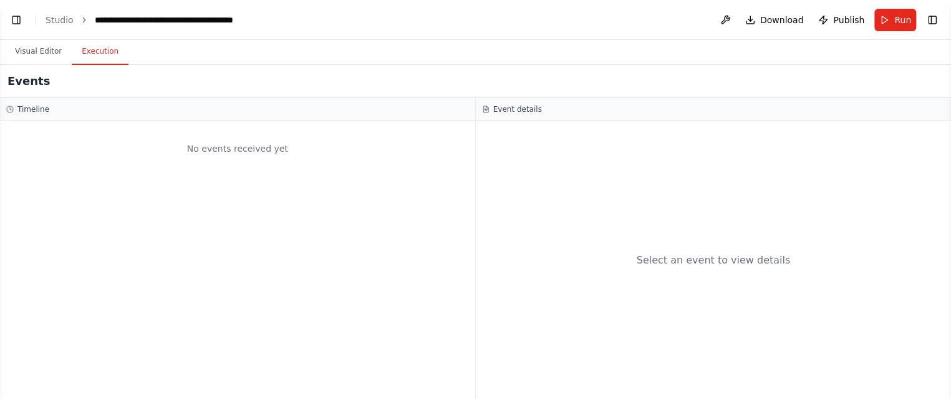
click at [99, 56] on button "Execution" at bounding box center [100, 52] width 57 height 26
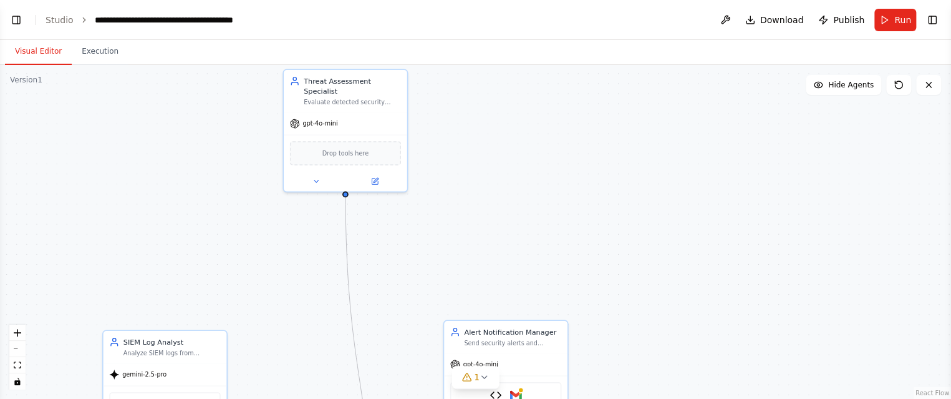
click at [54, 57] on button "Visual Editor" at bounding box center [38, 52] width 67 height 26
click at [69, 22] on link "Studio" at bounding box center [60, 20] width 28 height 10
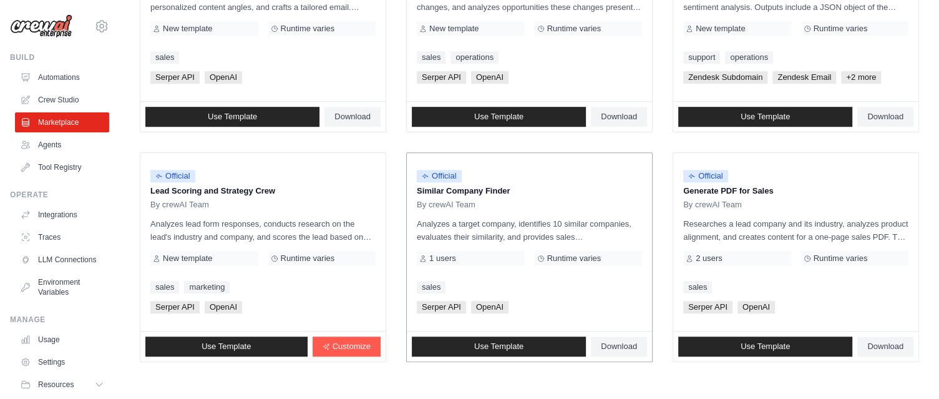
scroll to position [755, 0]
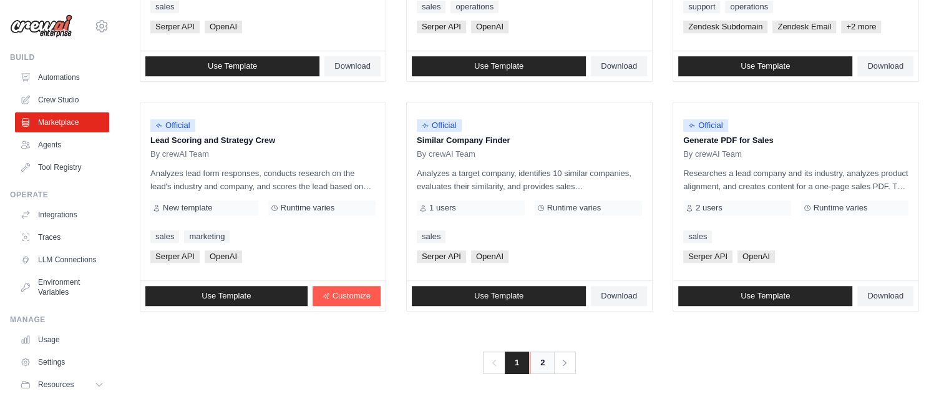
click at [535, 362] on link "2" at bounding box center [542, 362] width 25 height 22
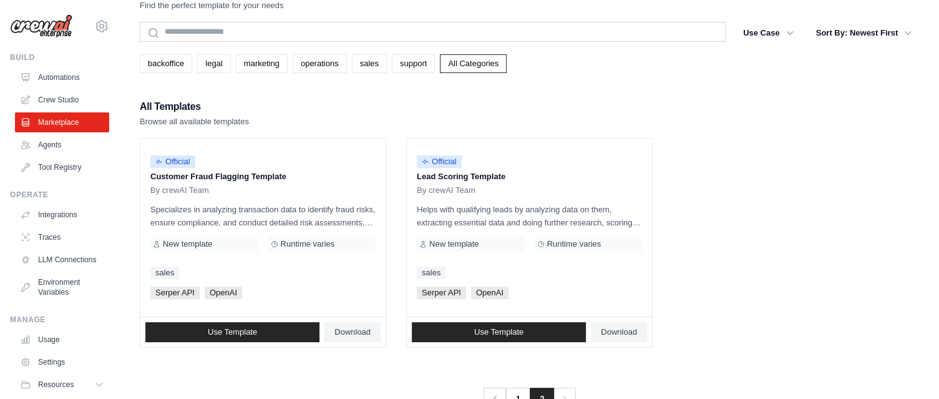
scroll to position [49, 0]
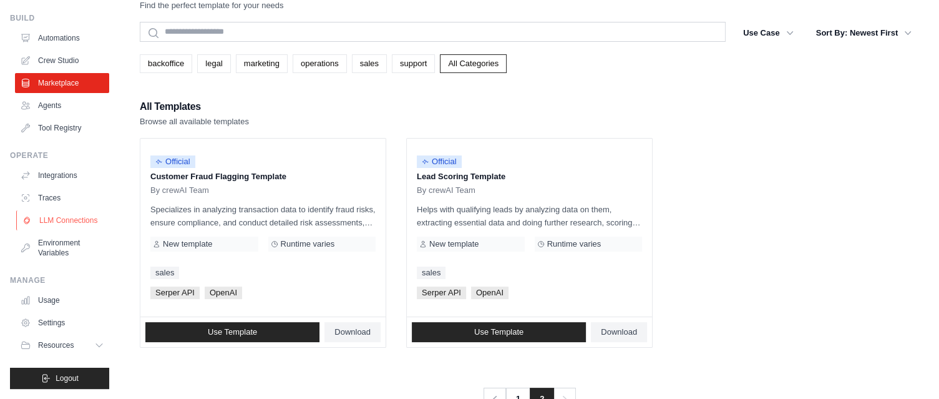
click at [67, 228] on link "LLM Connections" at bounding box center [63, 220] width 94 height 20
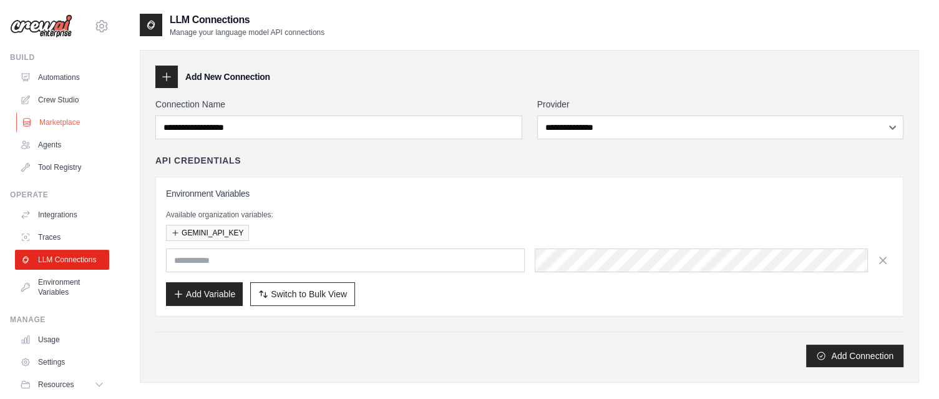
click at [79, 122] on link "Marketplace" at bounding box center [63, 122] width 94 height 20
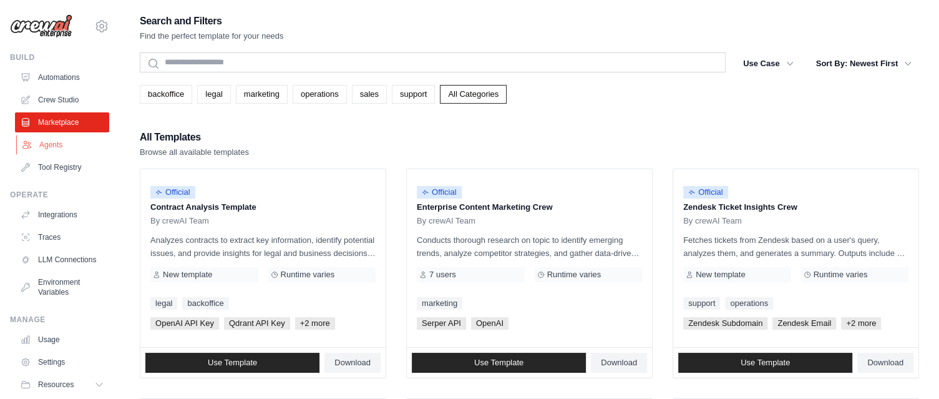
click at [57, 135] on link "Agents" at bounding box center [63, 145] width 94 height 20
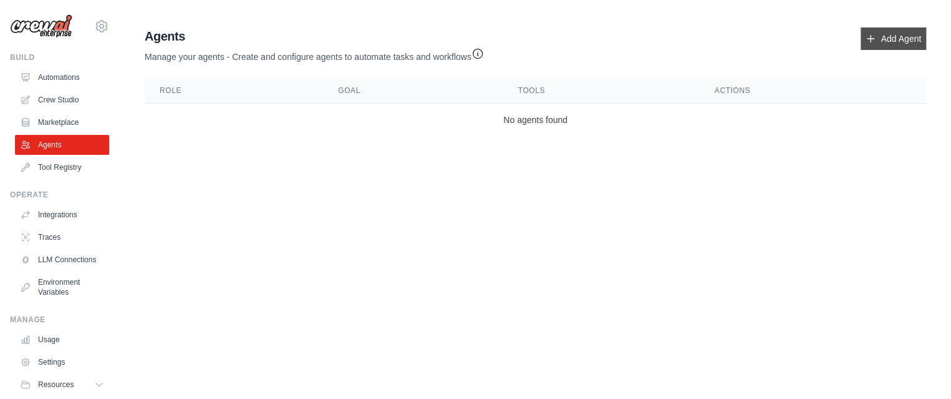
click at [892, 46] on link "Add Agent" at bounding box center [894, 38] width 66 height 22
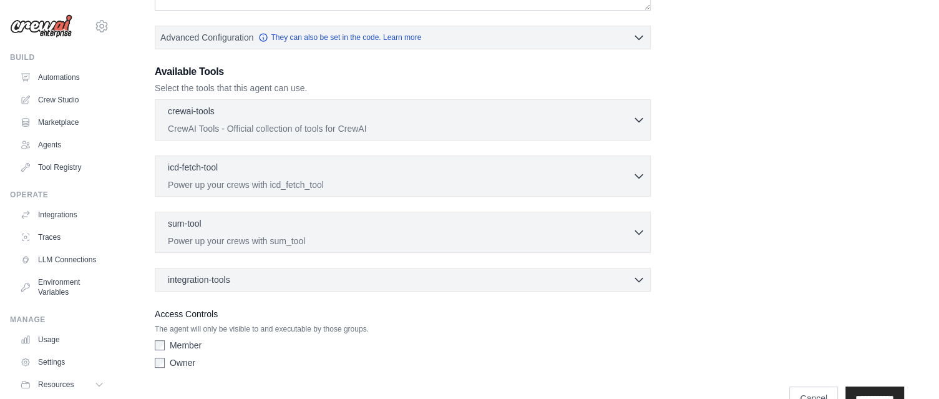
scroll to position [302, 0]
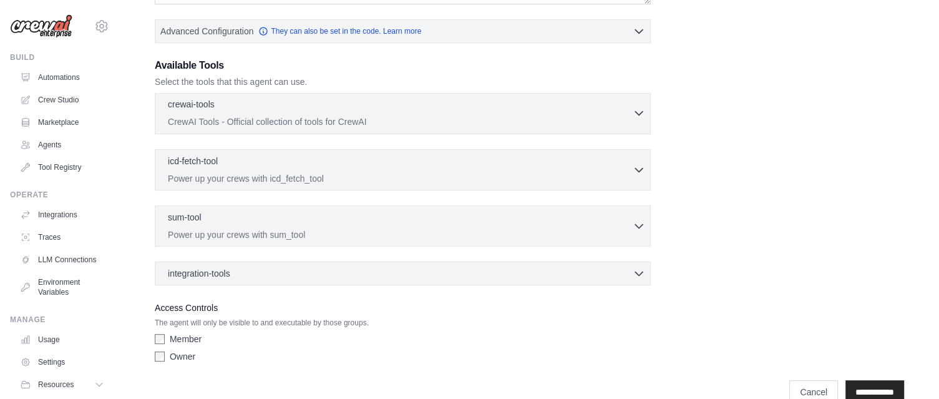
click at [488, 124] on p "CrewAI Tools - Official collection of tools for CrewAI" at bounding box center [400, 121] width 465 height 12
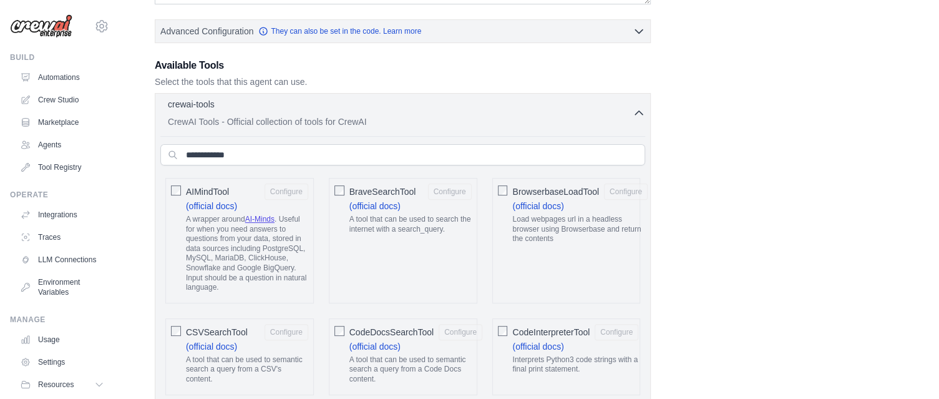
click at [488, 124] on p "CrewAI Tools - Official collection of tools for CrewAI" at bounding box center [400, 121] width 465 height 12
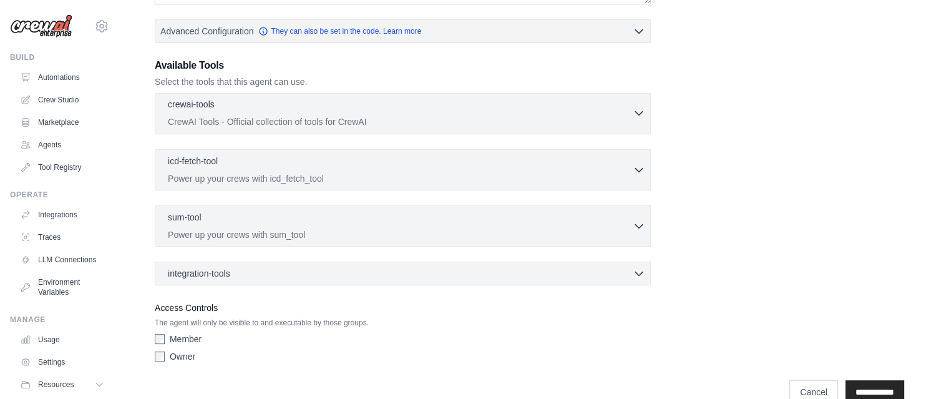
click at [488, 124] on p "CrewAI Tools - Official collection of tools for CrewAI" at bounding box center [400, 121] width 465 height 12
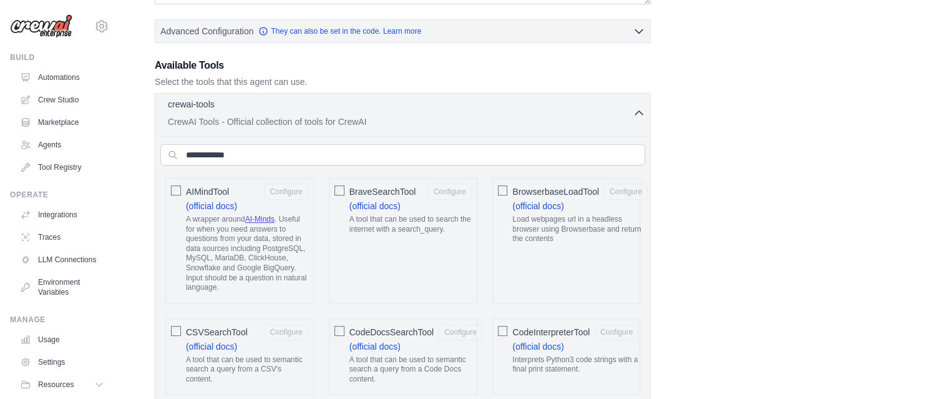
click at [488, 124] on p "CrewAI Tools - Official collection of tools for CrewAI" at bounding box center [400, 121] width 465 height 12
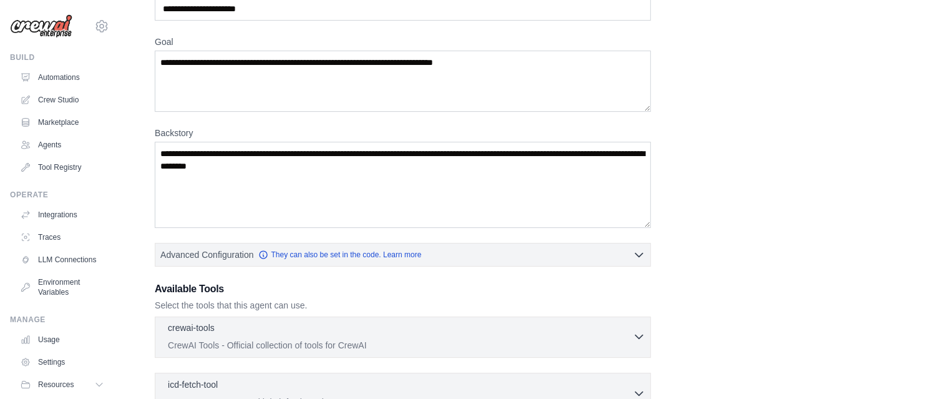
scroll to position [0, 0]
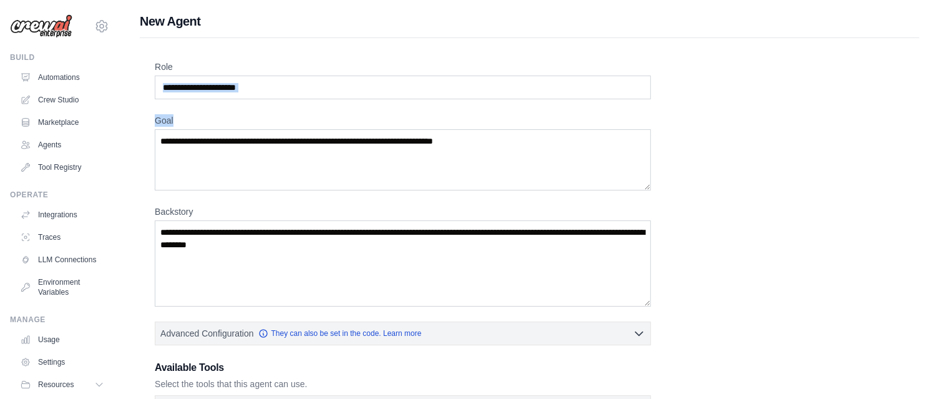
drag, startPoint x: 488, startPoint y: 124, endPoint x: 401, endPoint y: 44, distance: 118.8
click at [401, 44] on div "Role Goal Backstory Advanced Configuration They can also be set in the code. Le…" at bounding box center [529, 375] width 779 height 675
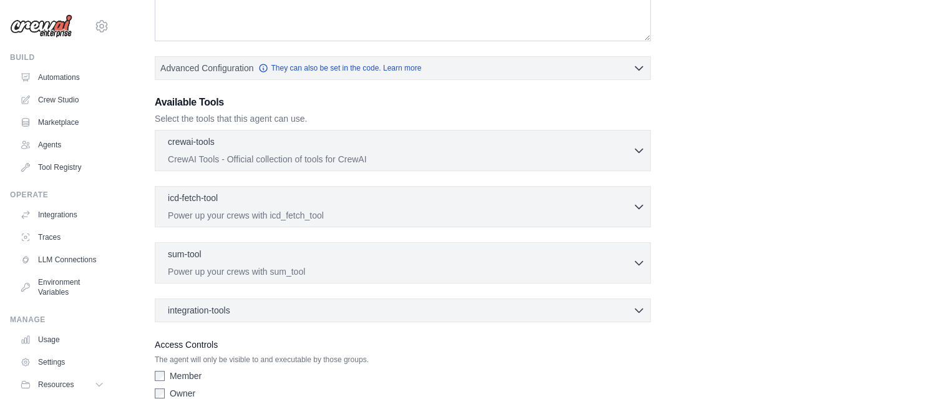
scroll to position [324, 0]
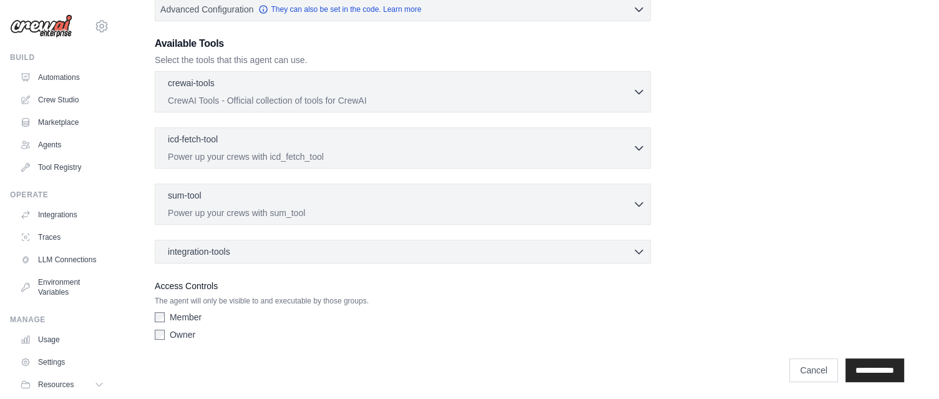
click at [357, 213] on p "Power up your crews with sum_tool" at bounding box center [400, 212] width 465 height 12
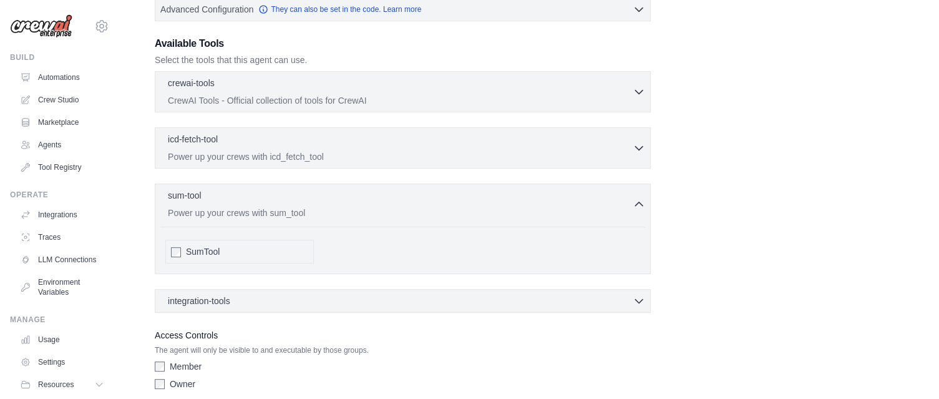
click at [357, 213] on p "Power up your crews with sum_tool" at bounding box center [400, 212] width 465 height 12
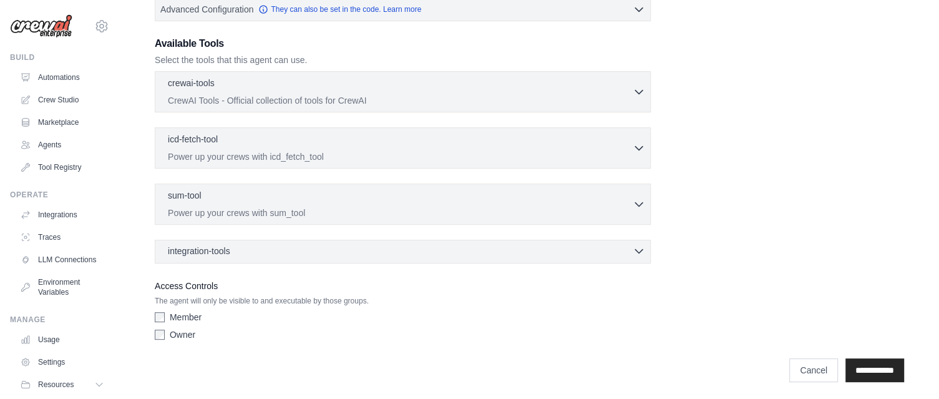
click at [340, 251] on div "integration-tools 0 selected" at bounding box center [406, 251] width 477 height 12
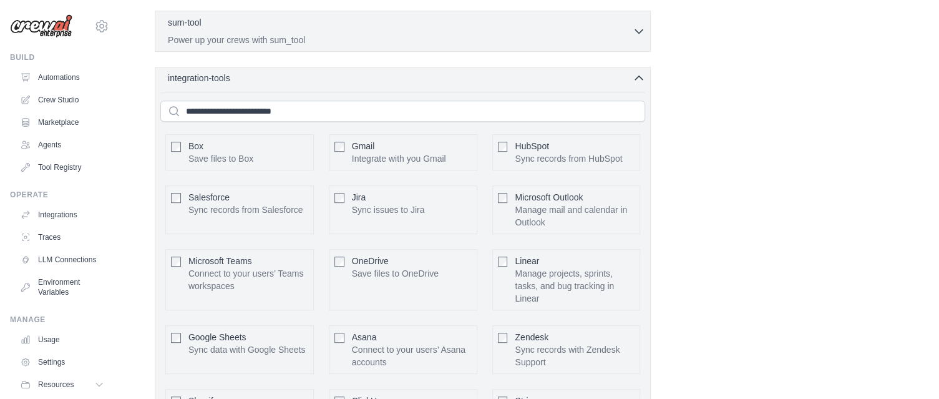
scroll to position [493, 0]
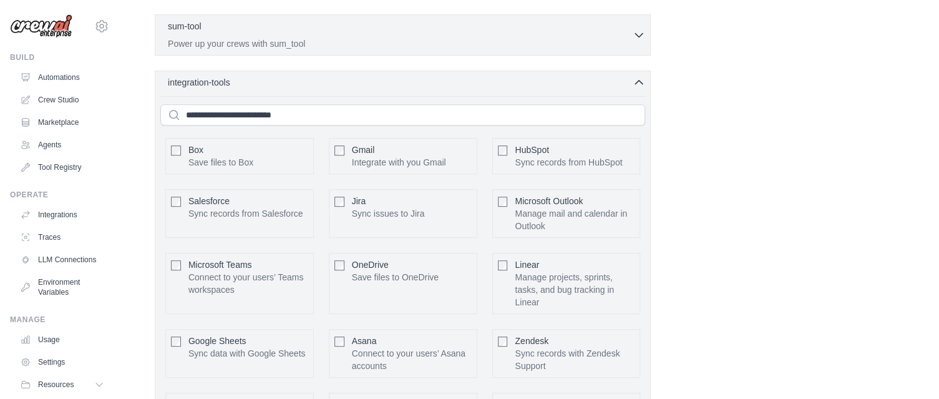
click at [359, 156] on p "Integrate with you Gmail" at bounding box center [399, 162] width 94 height 12
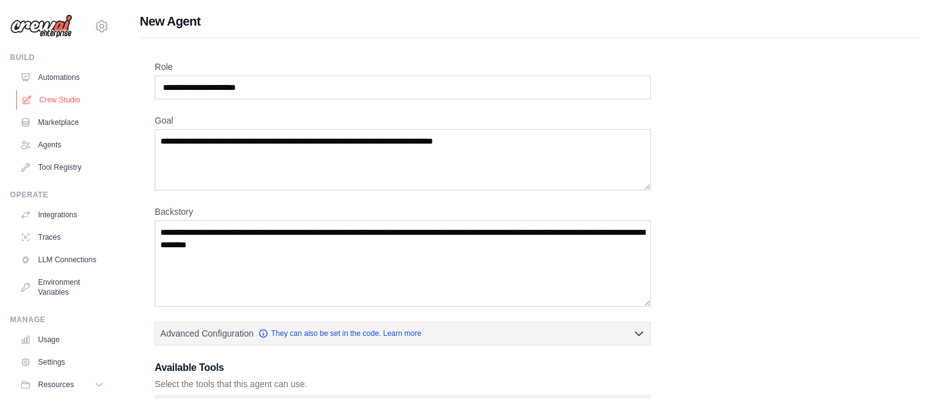
scroll to position [1, 0]
click at [74, 83] on link "Automations" at bounding box center [63, 77] width 94 height 20
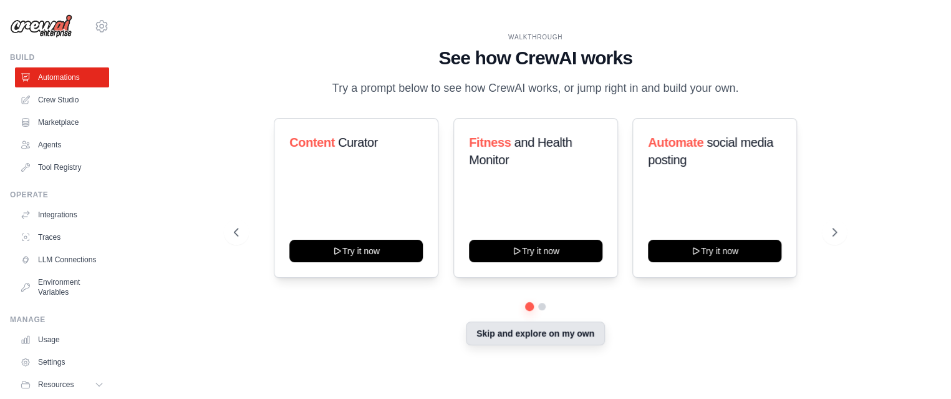
click at [562, 345] on button "Skip and explore on my own" at bounding box center [535, 333] width 139 height 24
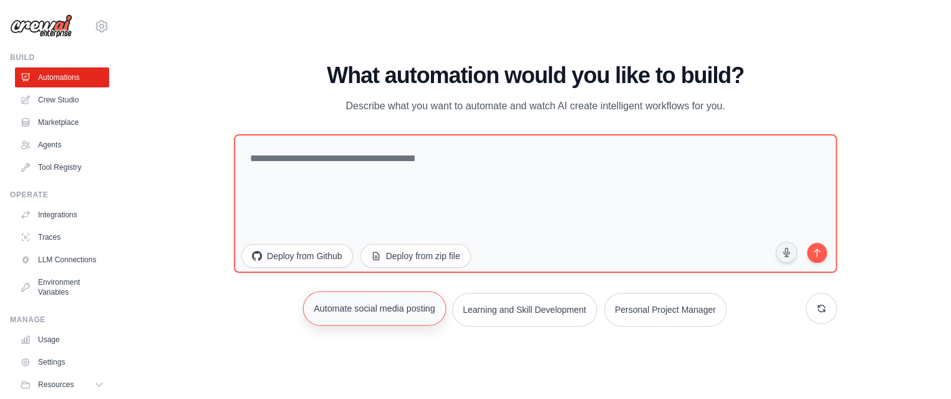
click at [378, 311] on button "Automate social media posting" at bounding box center [374, 308] width 143 height 34
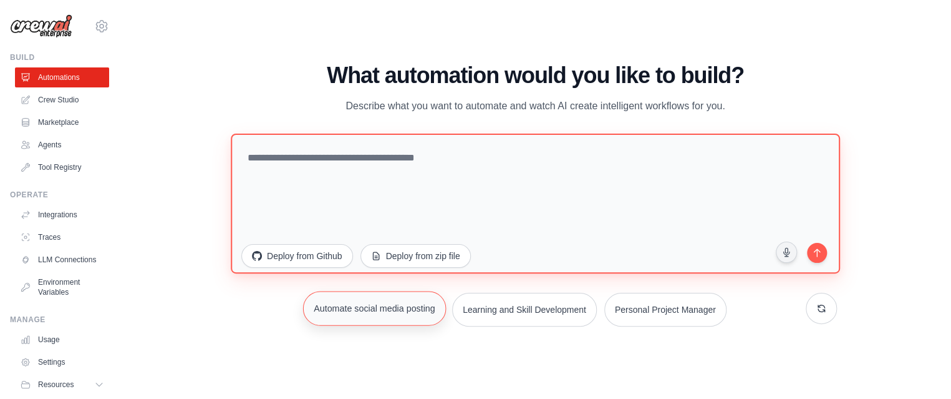
type textarea "**********"
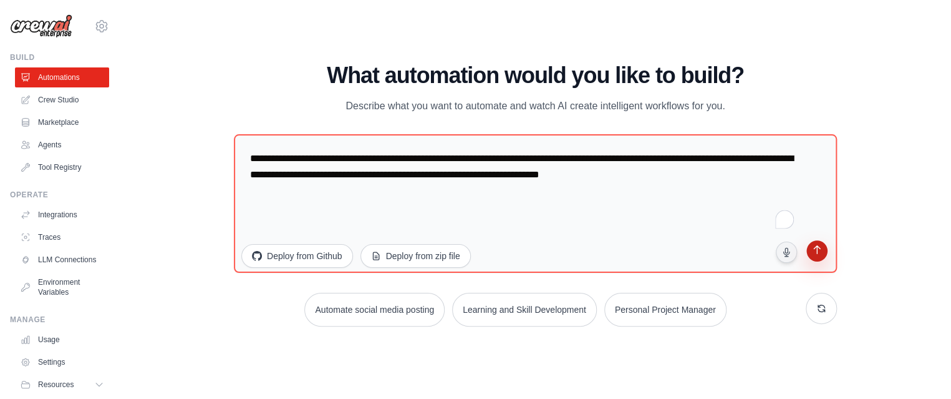
click at [823, 250] on icon "submit" at bounding box center [817, 251] width 12 height 12
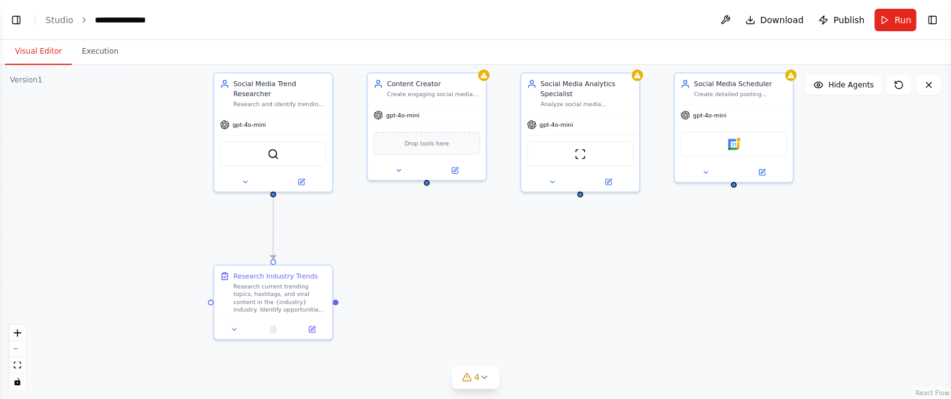
scroll to position [805, 0]
drag, startPoint x: 729, startPoint y: 347, endPoint x: 732, endPoint y: 276, distance: 70.6
click at [732, 276] on div ".deletable-edge-delete-btn { width: 20px; height: 20px; border: 0px solid #ffff…" at bounding box center [475, 232] width 951 height 334
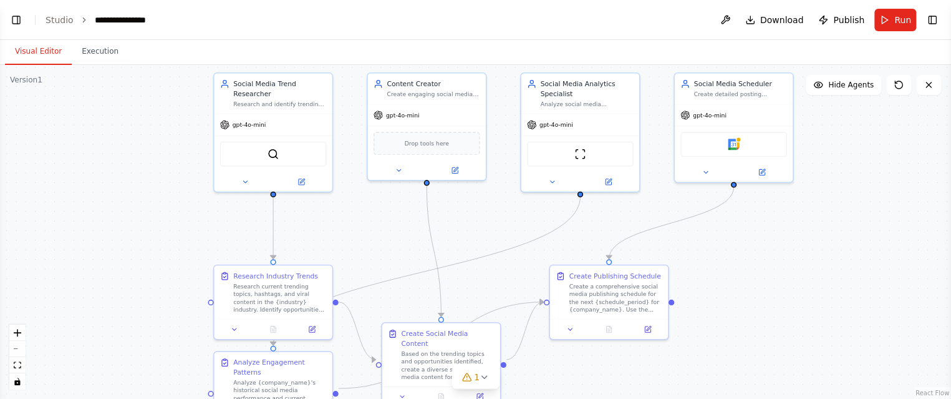
scroll to position [1045, 0]
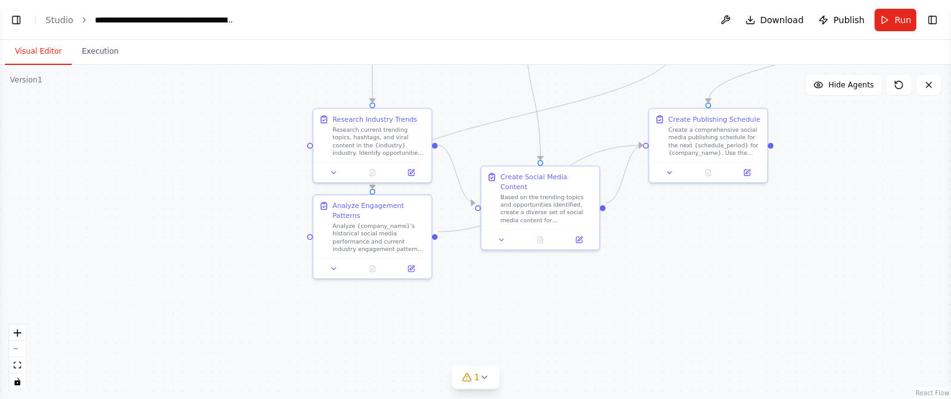
drag, startPoint x: 732, startPoint y: 276, endPoint x: 831, endPoint y: 120, distance: 185.4
click at [831, 120] on div ".deletable-edge-delete-btn { width: 20px; height: 20px; border: 0px solid #ffff…" at bounding box center [475, 232] width 951 height 334
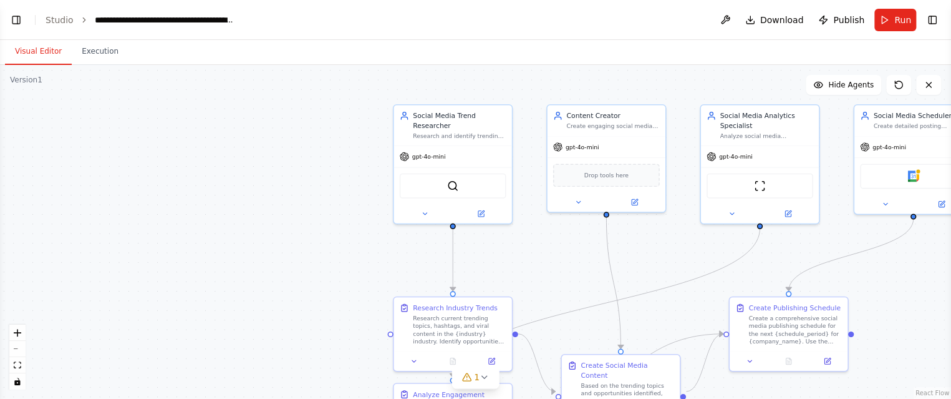
drag, startPoint x: 484, startPoint y: 117, endPoint x: 565, endPoint y: 305, distance: 205.1
click at [565, 305] on div ".deletable-edge-delete-btn { width: 20px; height: 20px; border: 0px solid #ffff…" at bounding box center [475, 232] width 951 height 334
click at [453, 165] on div "SerperDevTool" at bounding box center [453, 183] width 118 height 37
click at [449, 178] on img at bounding box center [453, 183] width 11 height 11
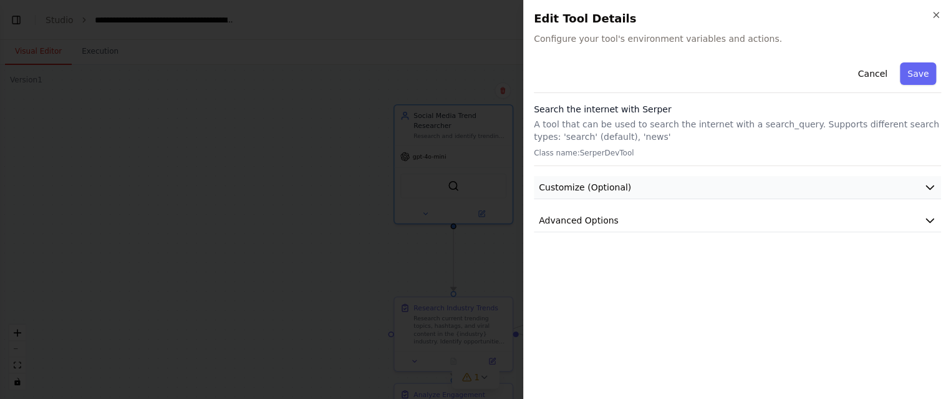
click at [597, 183] on span "Customize (Optional)" at bounding box center [585, 187] width 92 height 12
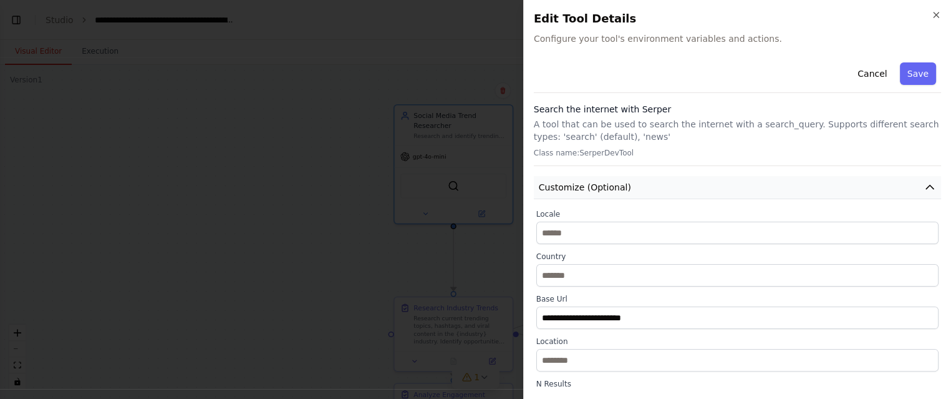
click at [597, 183] on span "Customize (Optional)" at bounding box center [585, 187] width 92 height 12
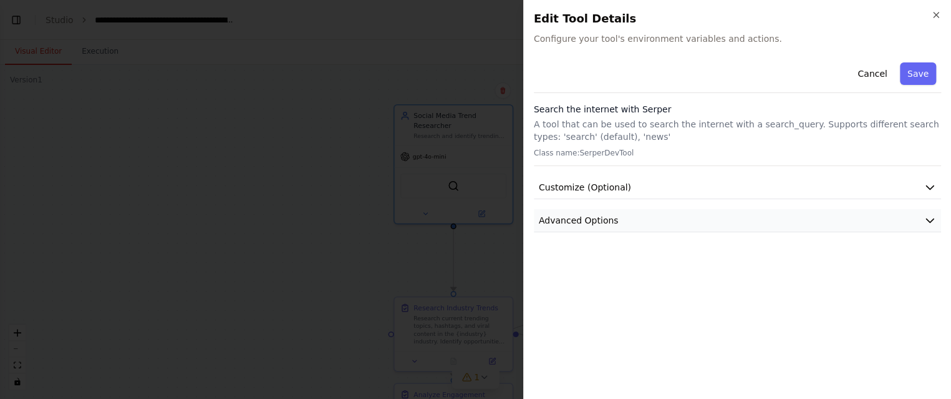
click at [585, 210] on button "Advanced Options" at bounding box center [737, 220] width 407 height 23
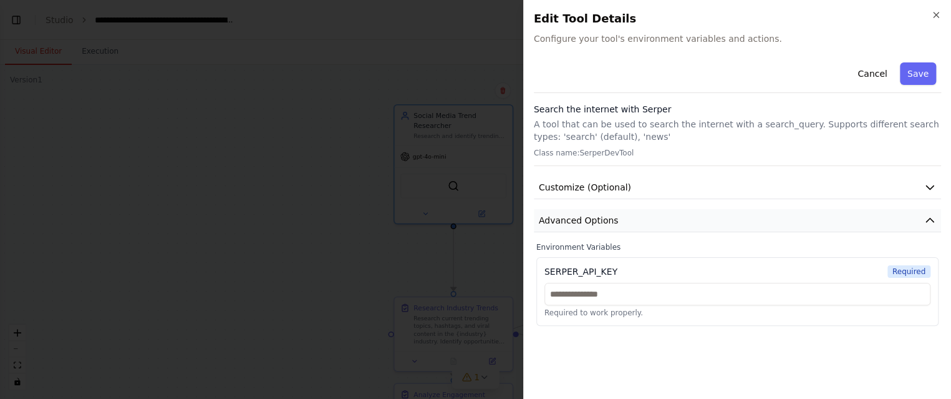
click at [585, 210] on button "Advanced Options" at bounding box center [737, 220] width 407 height 23
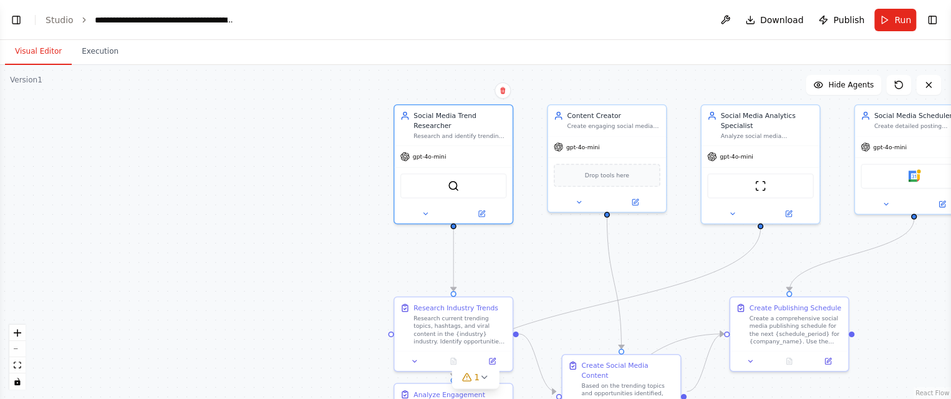
scroll to position [1653, 0]
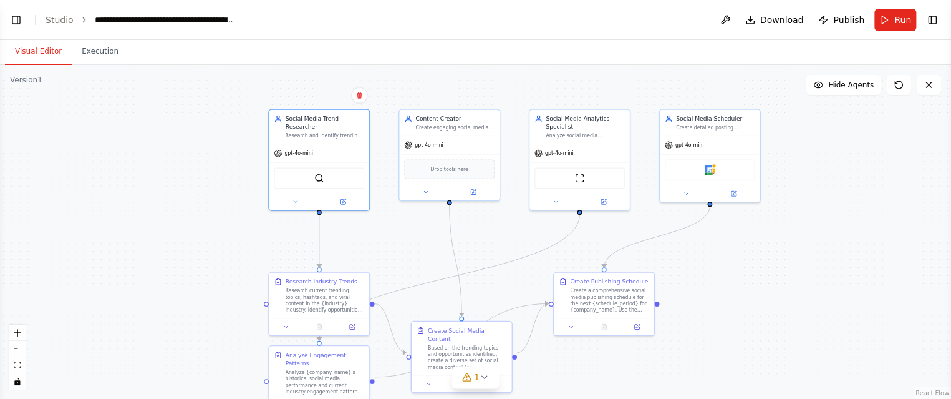
drag, startPoint x: 596, startPoint y: 299, endPoint x: 441, endPoint y: 274, distance: 157.3
click at [441, 274] on div ".deletable-edge-delete-btn { width: 20px; height: 20px; border: 0px solid #ffff…" at bounding box center [475, 232] width 951 height 334
